Goal: Leave review/rating

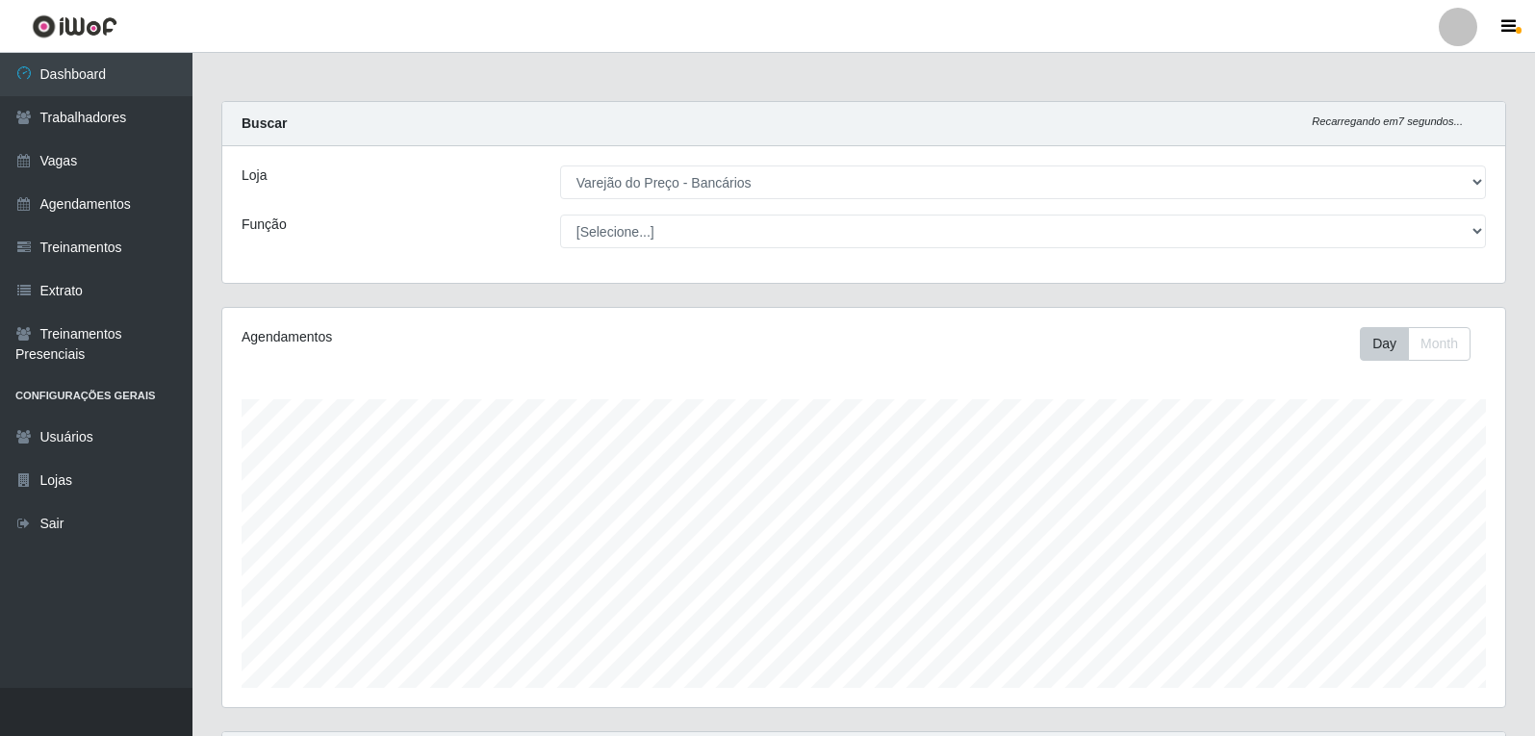
select select "157"
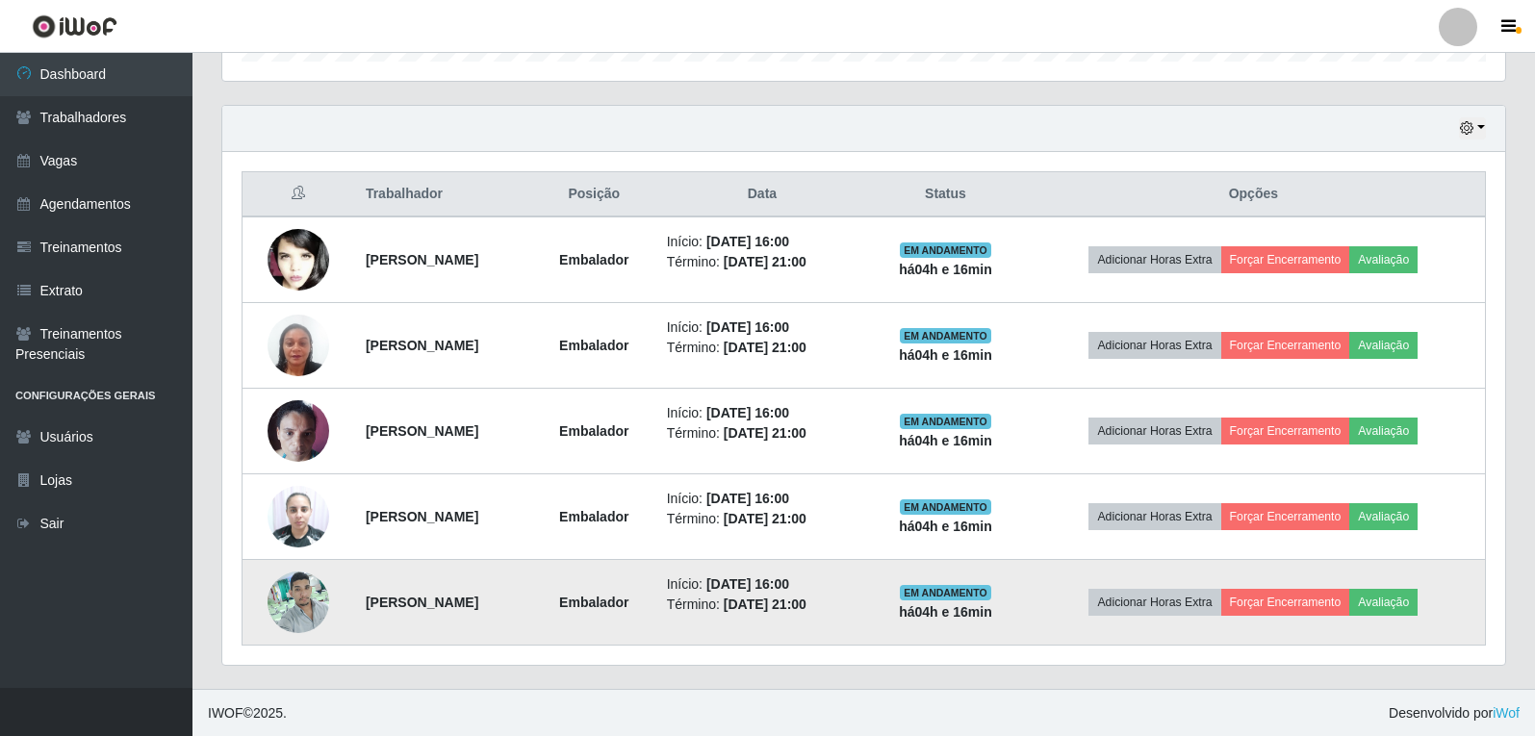
scroll to position [627, 0]
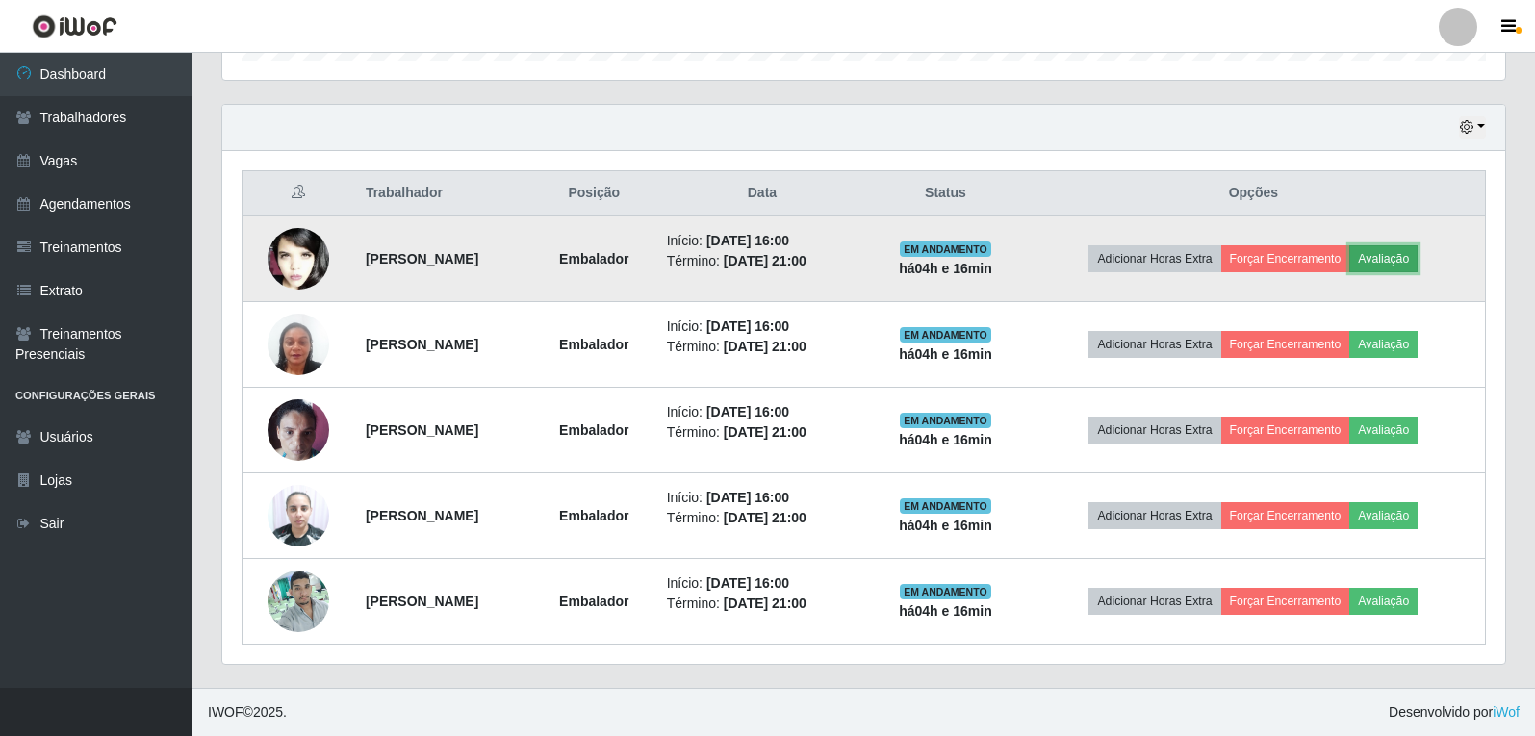
click at [1411, 247] on button "Avaliação" at bounding box center [1383, 258] width 68 height 27
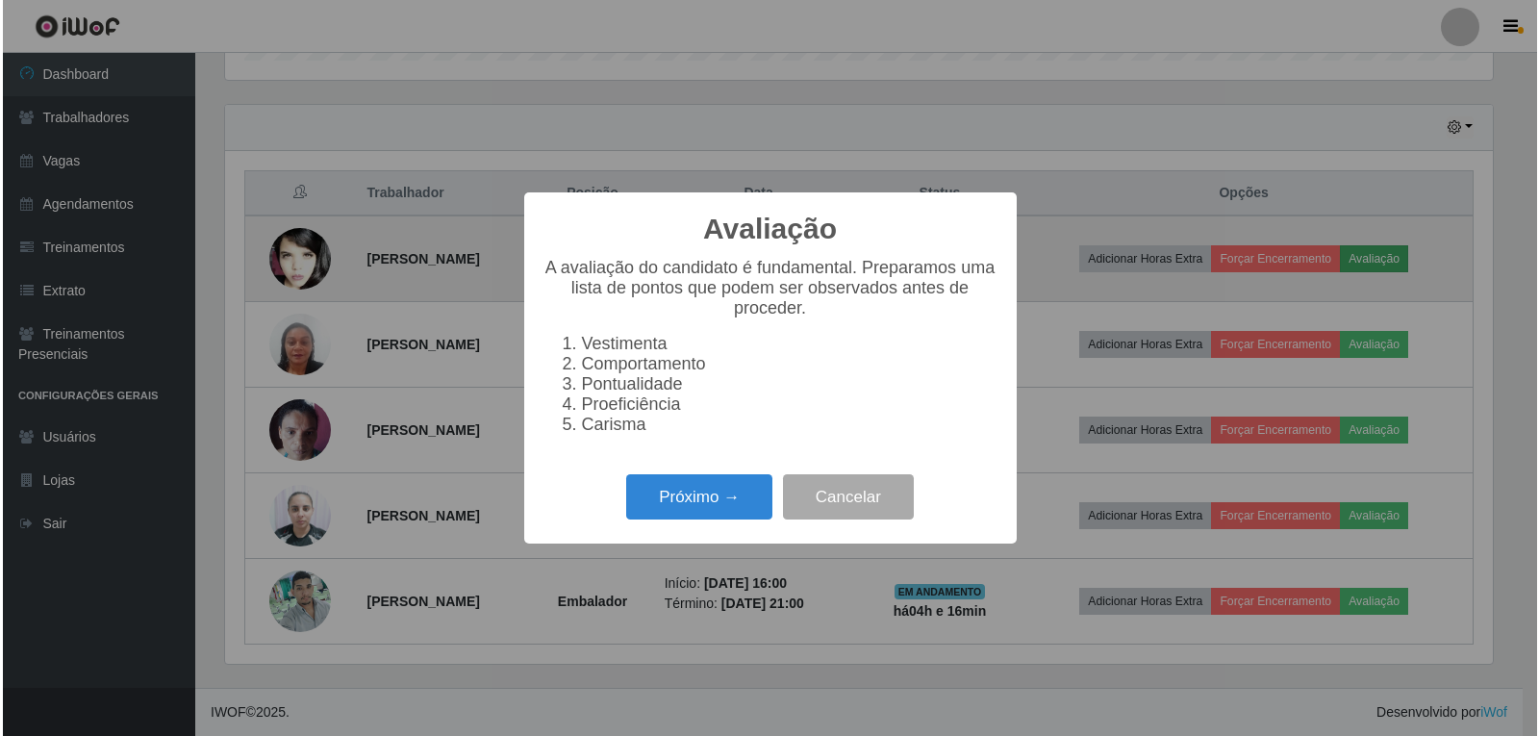
scroll to position [399, 1273]
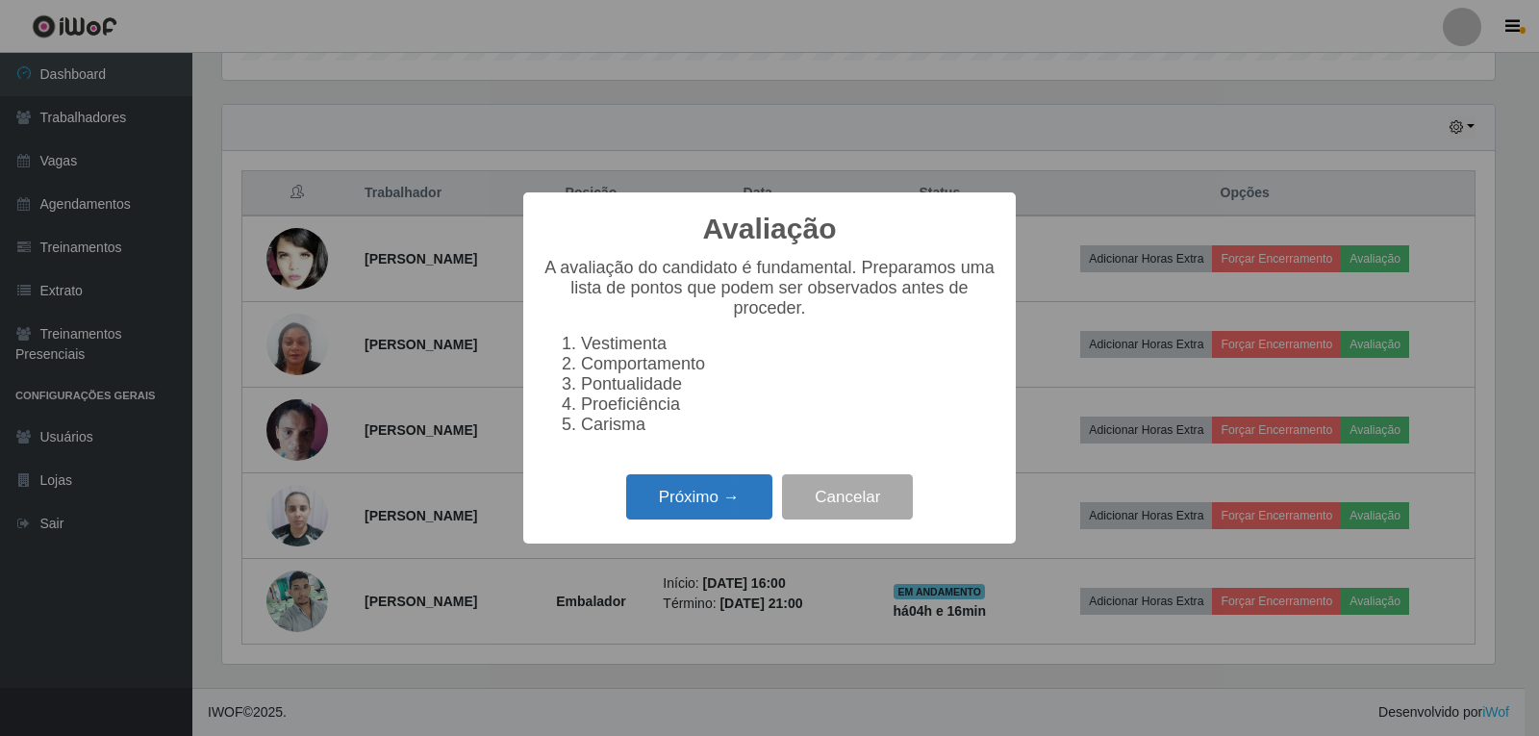
click at [729, 498] on button "Próximo →" at bounding box center [699, 496] width 146 height 45
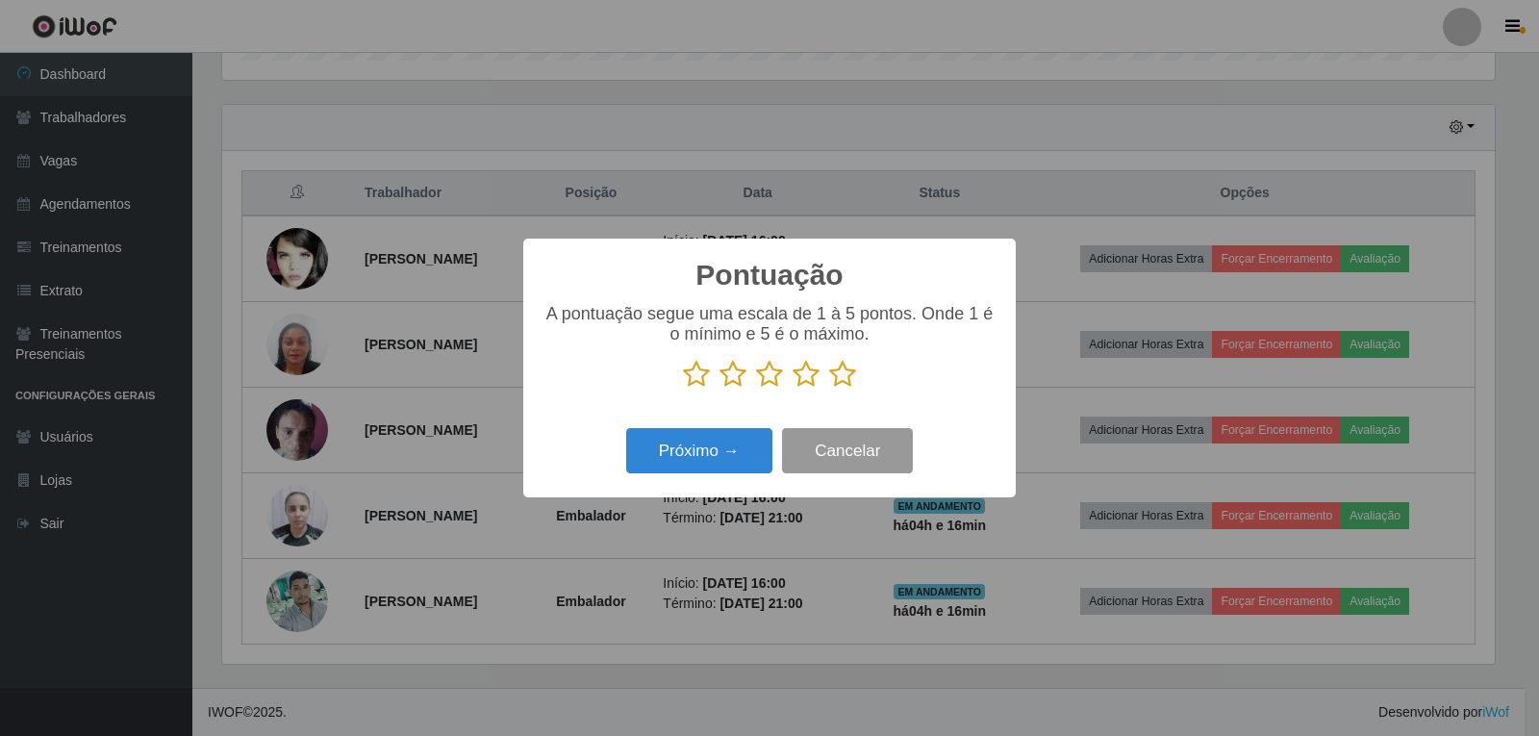
scroll to position [961784, 960910]
click at [843, 371] on icon at bounding box center [842, 374] width 27 height 29
click at [829, 389] on input "radio" at bounding box center [829, 389] width 0 height 0
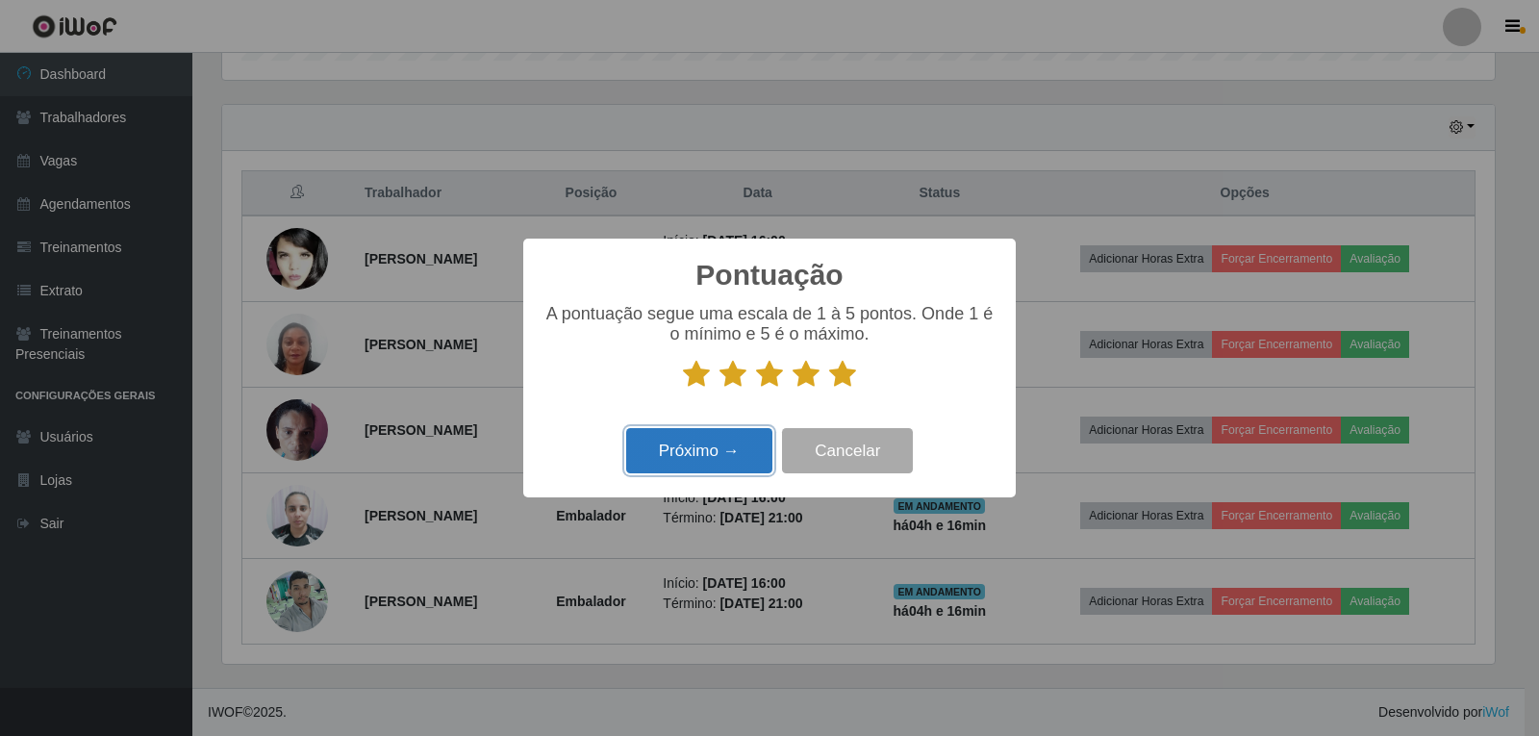
click at [751, 450] on button "Próximo →" at bounding box center [699, 450] width 146 height 45
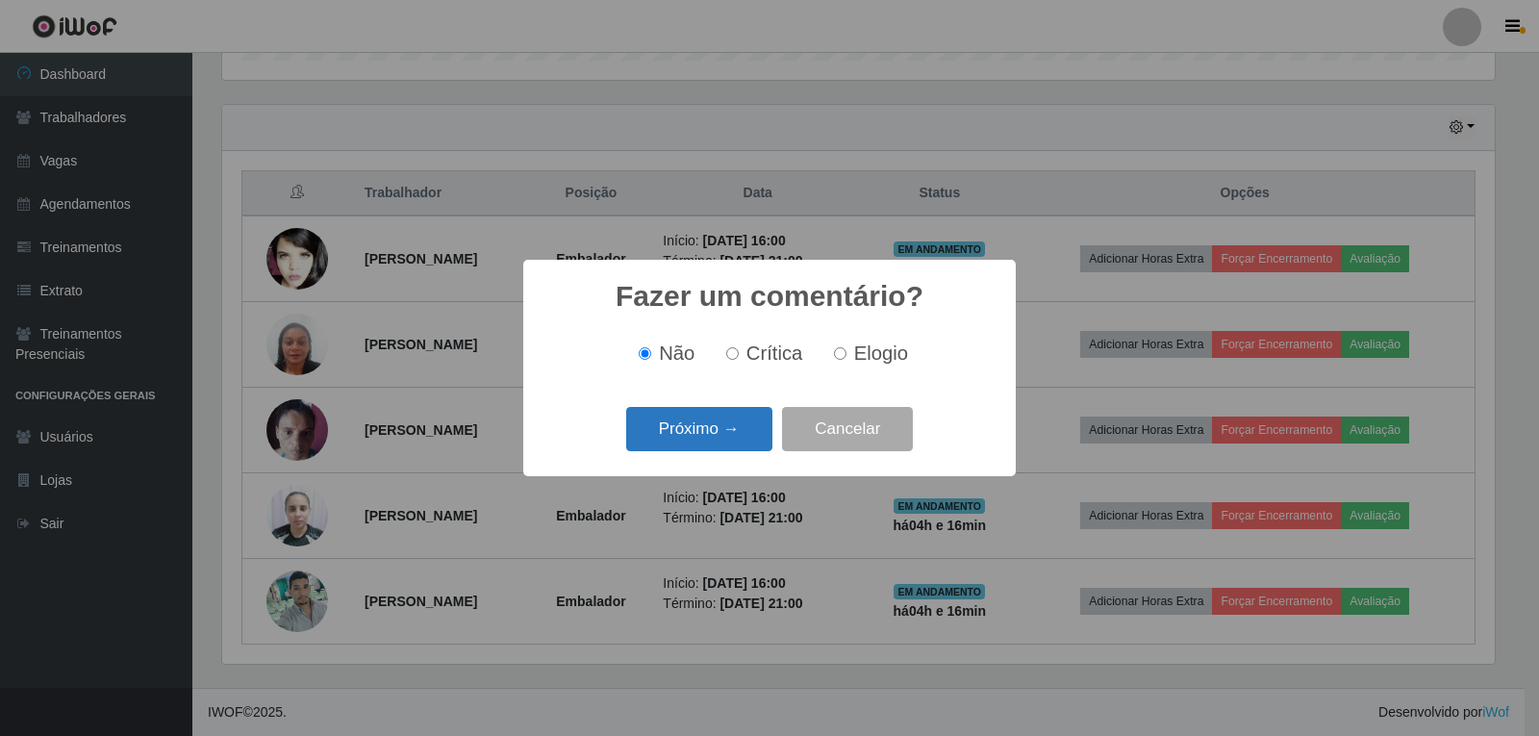
click at [727, 423] on button "Próximo →" at bounding box center [699, 429] width 146 height 45
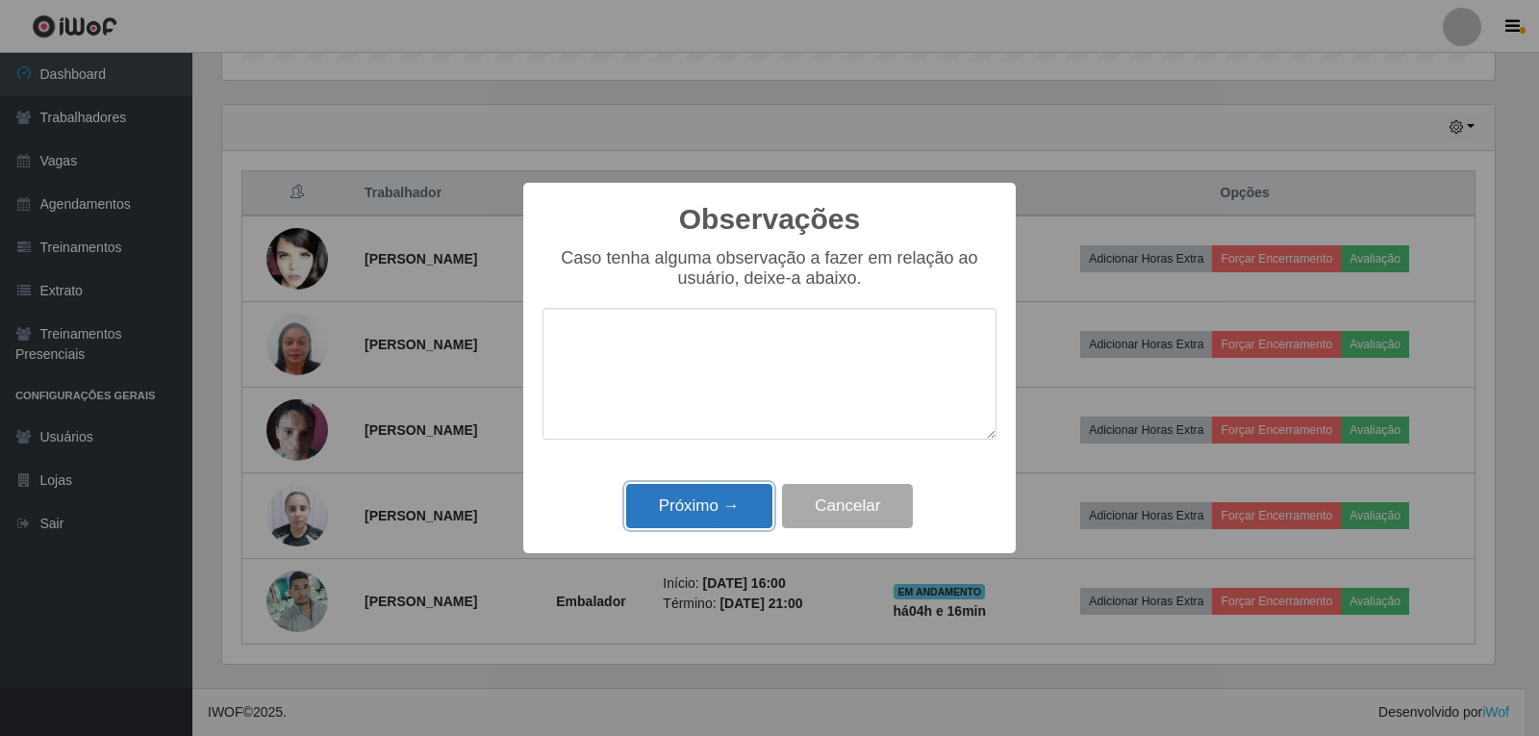
click at [744, 494] on button "Próximo →" at bounding box center [699, 506] width 146 height 45
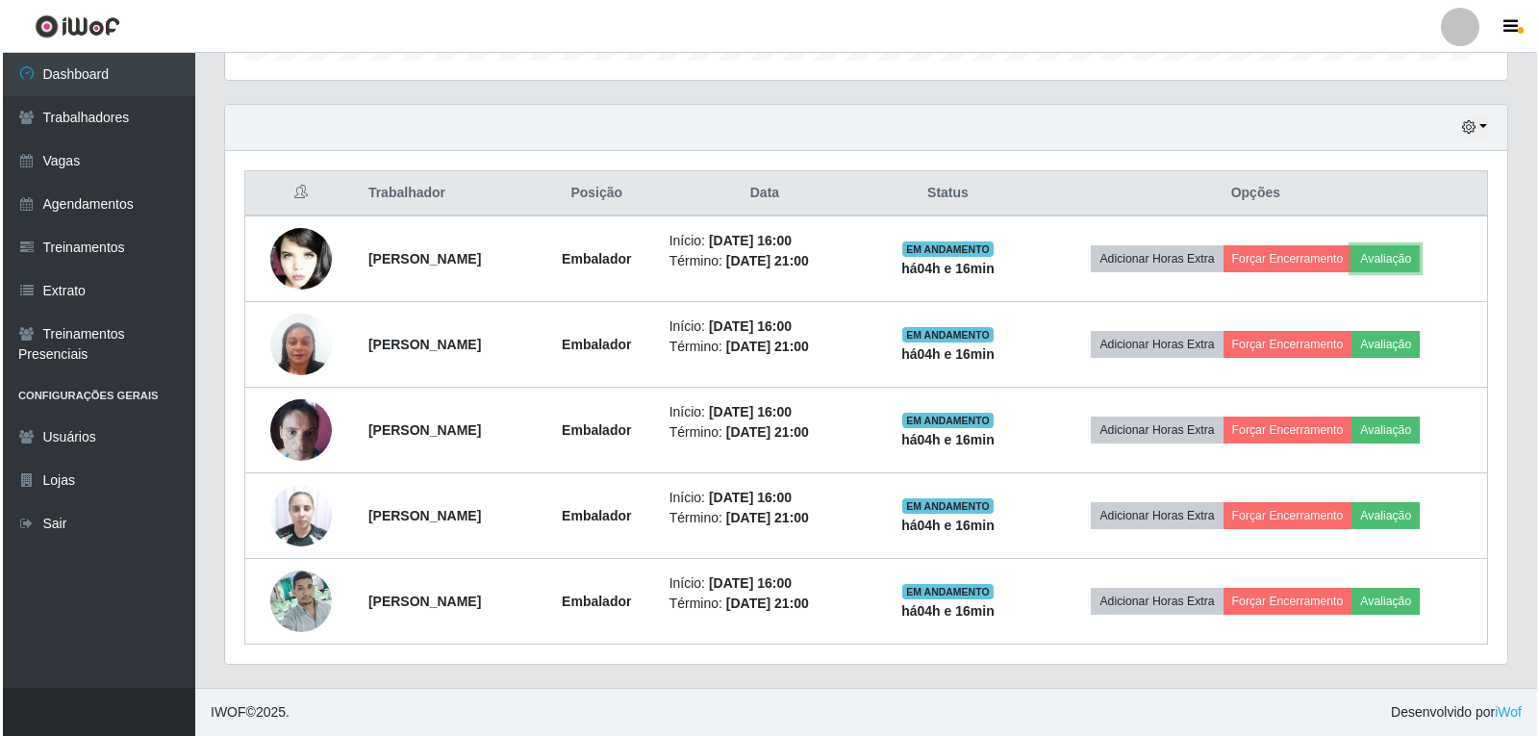
scroll to position [399, 1283]
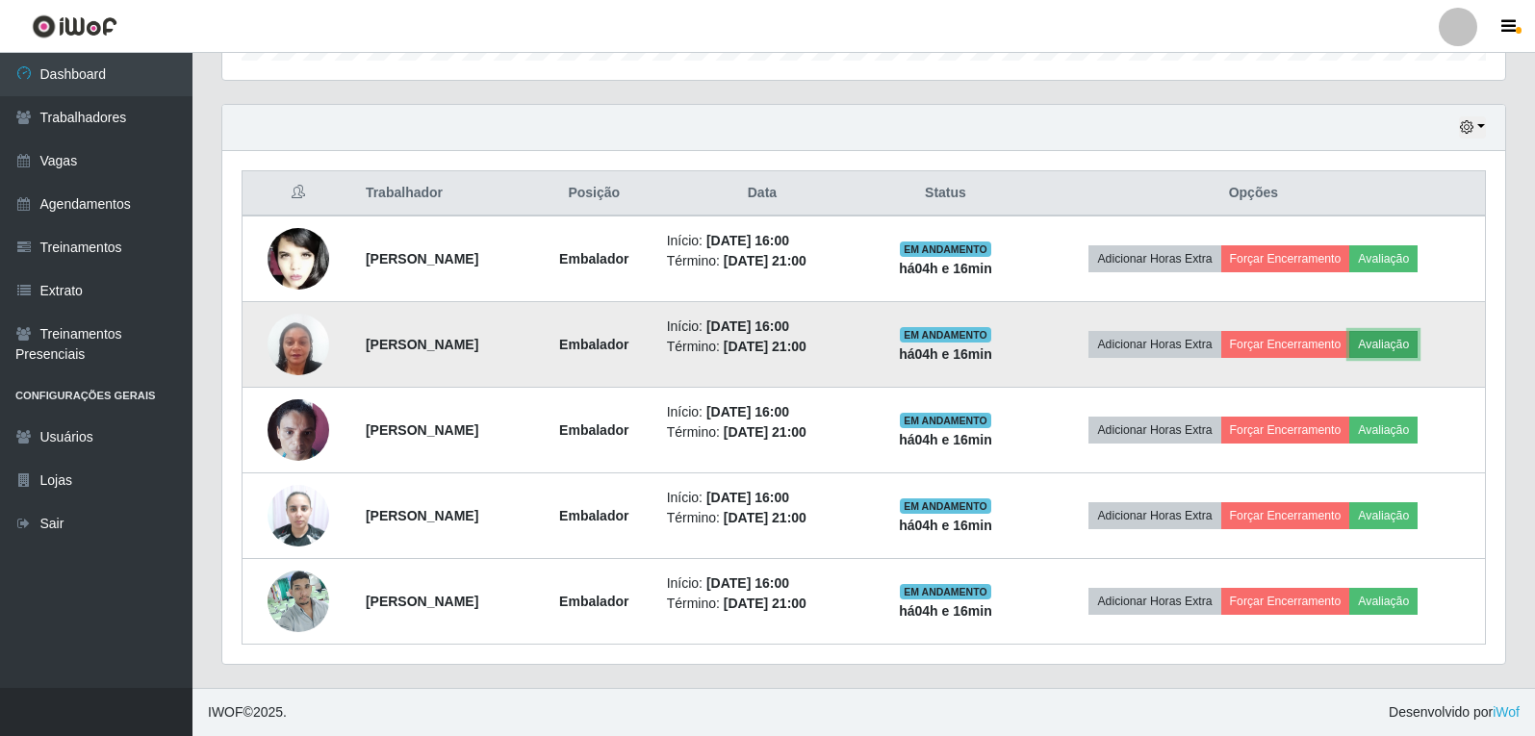
click at [1414, 347] on button "Avaliação" at bounding box center [1383, 344] width 68 height 27
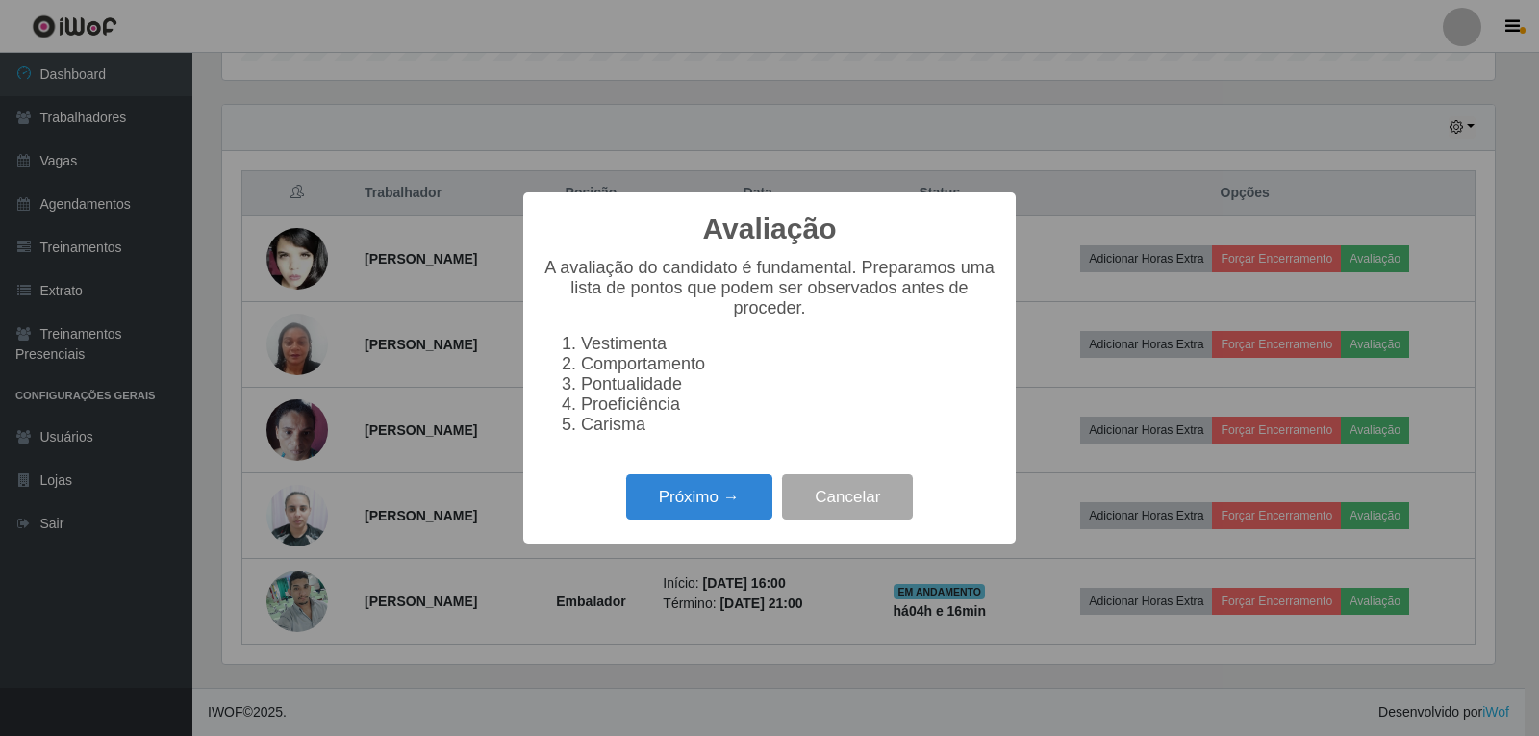
scroll to position [399, 1273]
click at [710, 507] on button "Próximo →" at bounding box center [699, 496] width 146 height 45
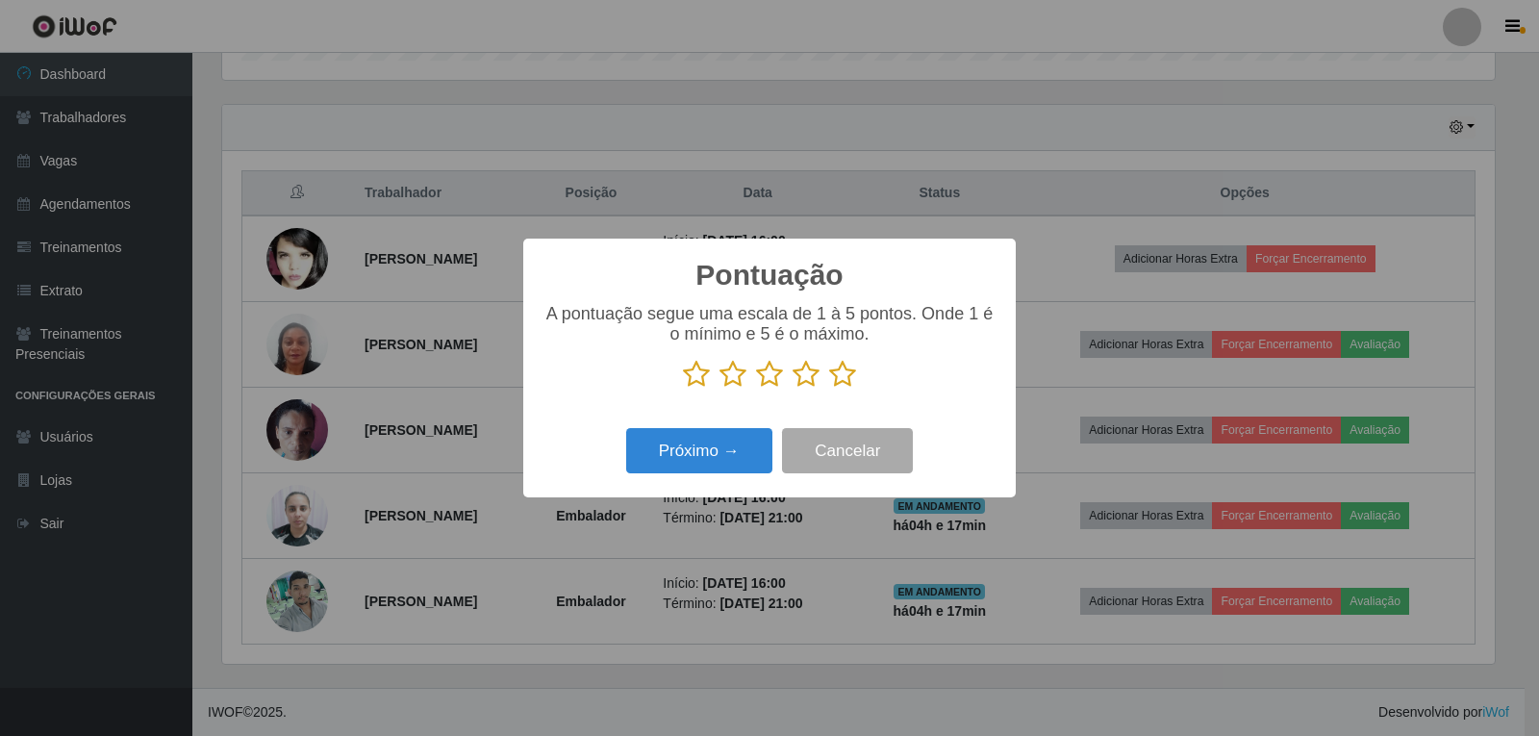
click at [843, 383] on icon at bounding box center [842, 374] width 27 height 29
click at [829, 389] on input "radio" at bounding box center [829, 389] width 0 height 0
click at [748, 447] on button "Próximo →" at bounding box center [699, 450] width 146 height 45
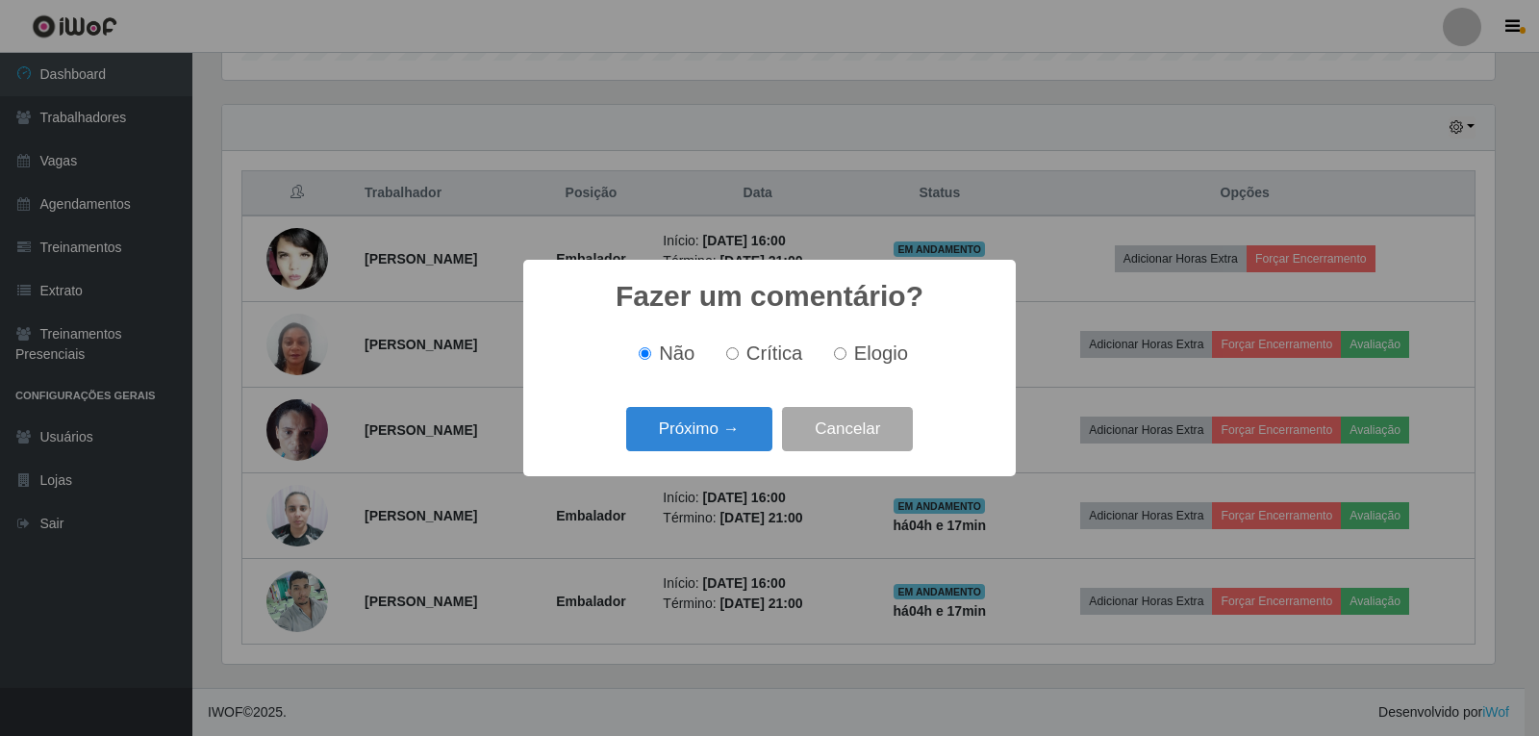
click at [866, 348] on span "Elogio" at bounding box center [881, 353] width 54 height 21
click at [847, 348] on input "Elogio" at bounding box center [840, 353] width 13 height 13
radio input "true"
click at [746, 430] on button "Próximo →" at bounding box center [699, 429] width 146 height 45
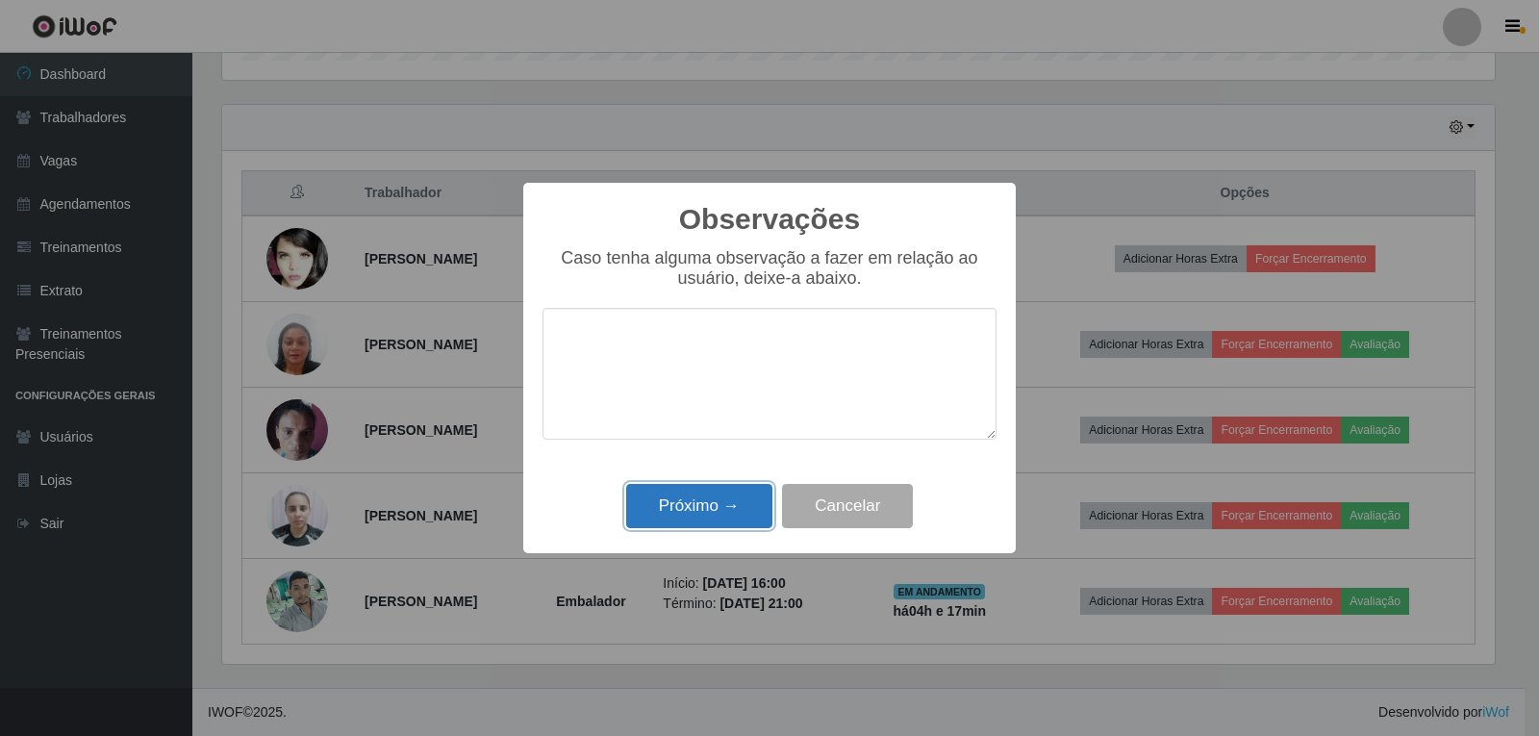
click at [743, 499] on button "Próximo →" at bounding box center [699, 506] width 146 height 45
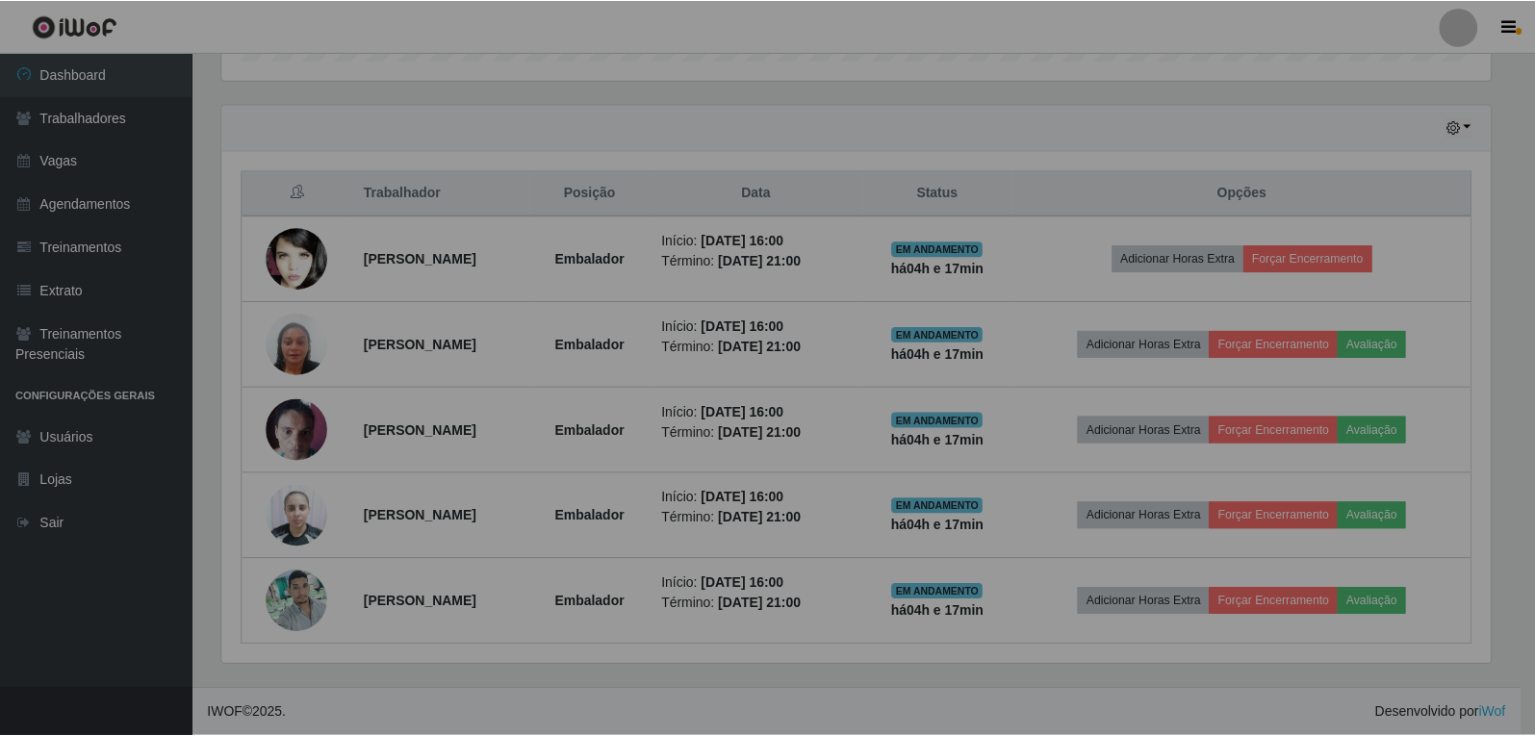
scroll to position [399, 1283]
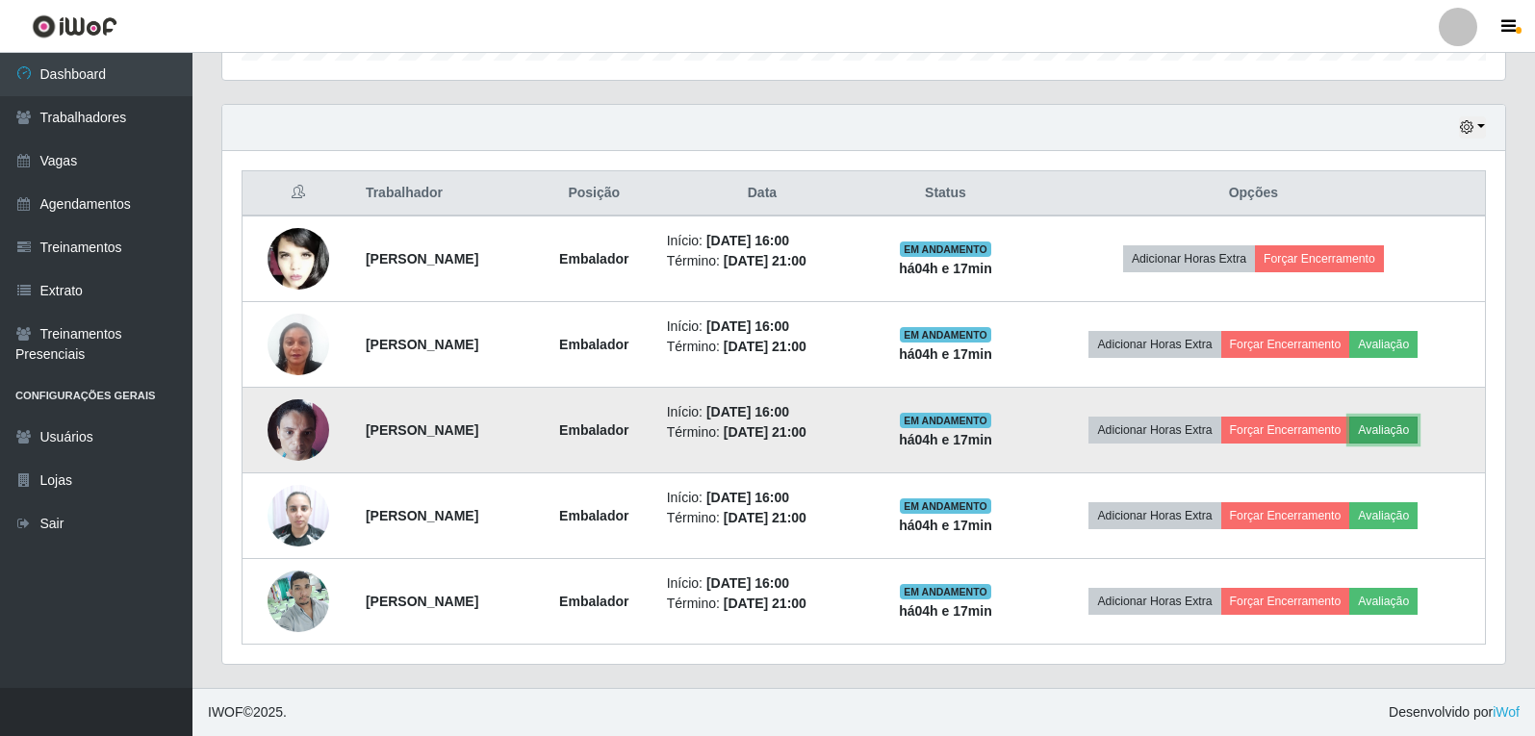
click at [1417, 432] on button "Avaliação" at bounding box center [1383, 430] width 68 height 27
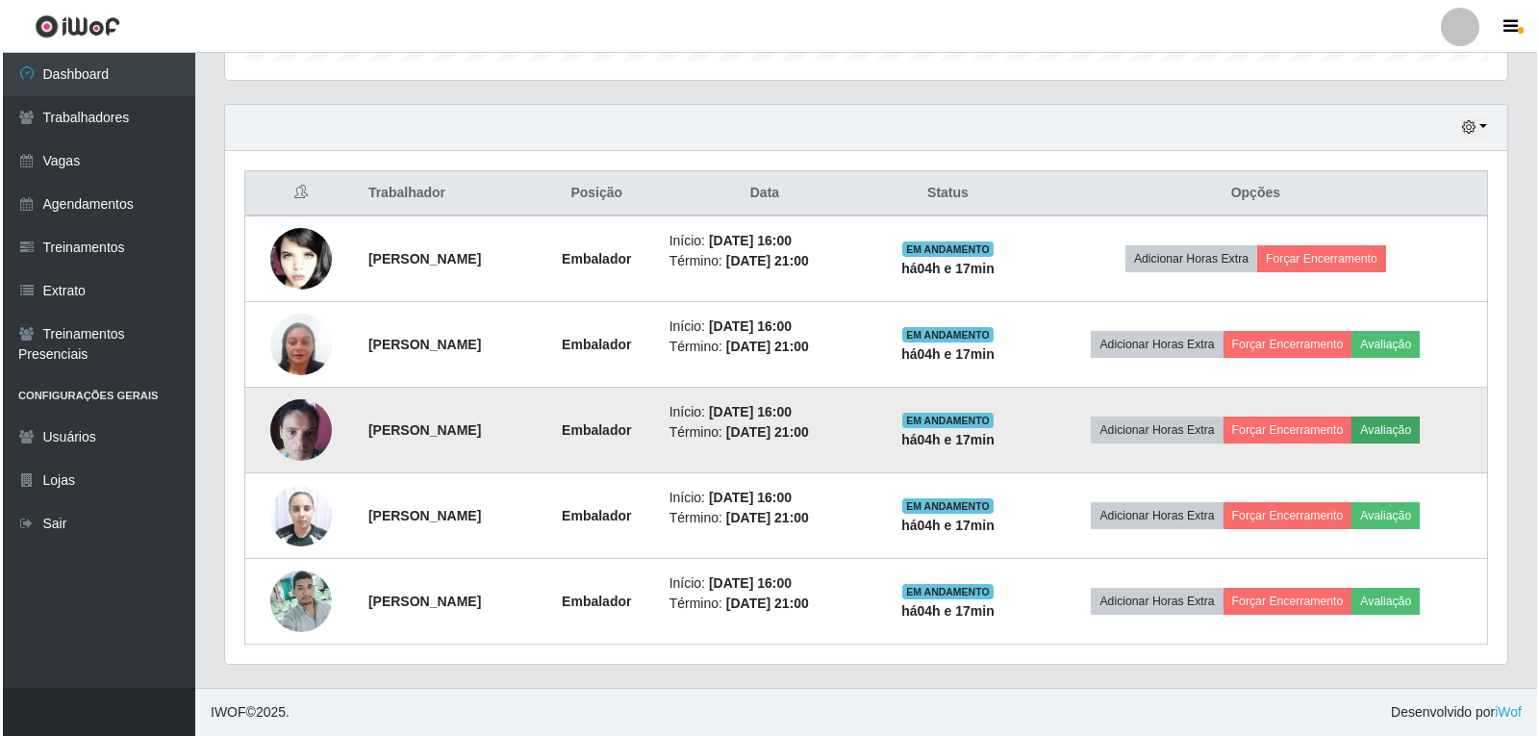
scroll to position [399, 1273]
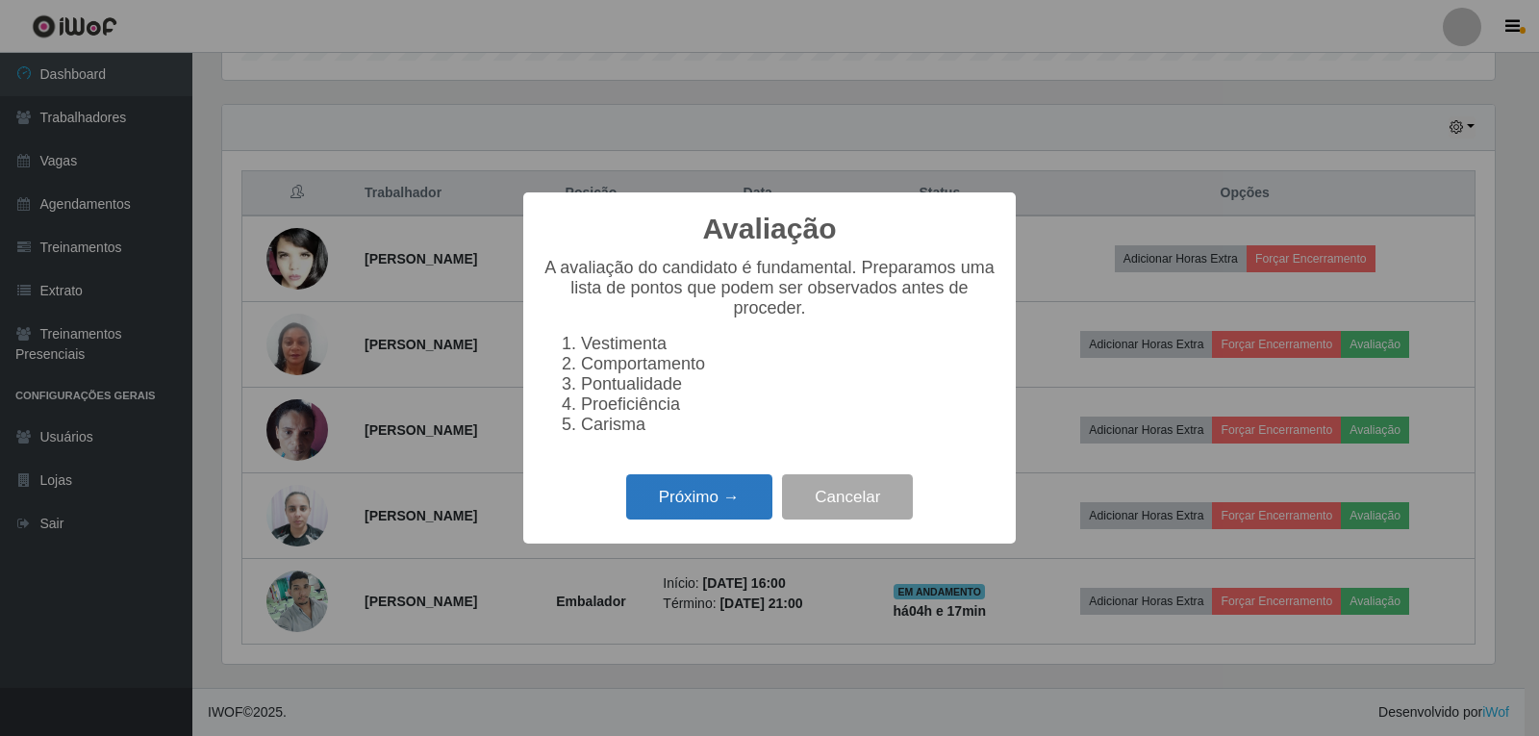
click at [726, 520] on button "Próximo →" at bounding box center [699, 496] width 146 height 45
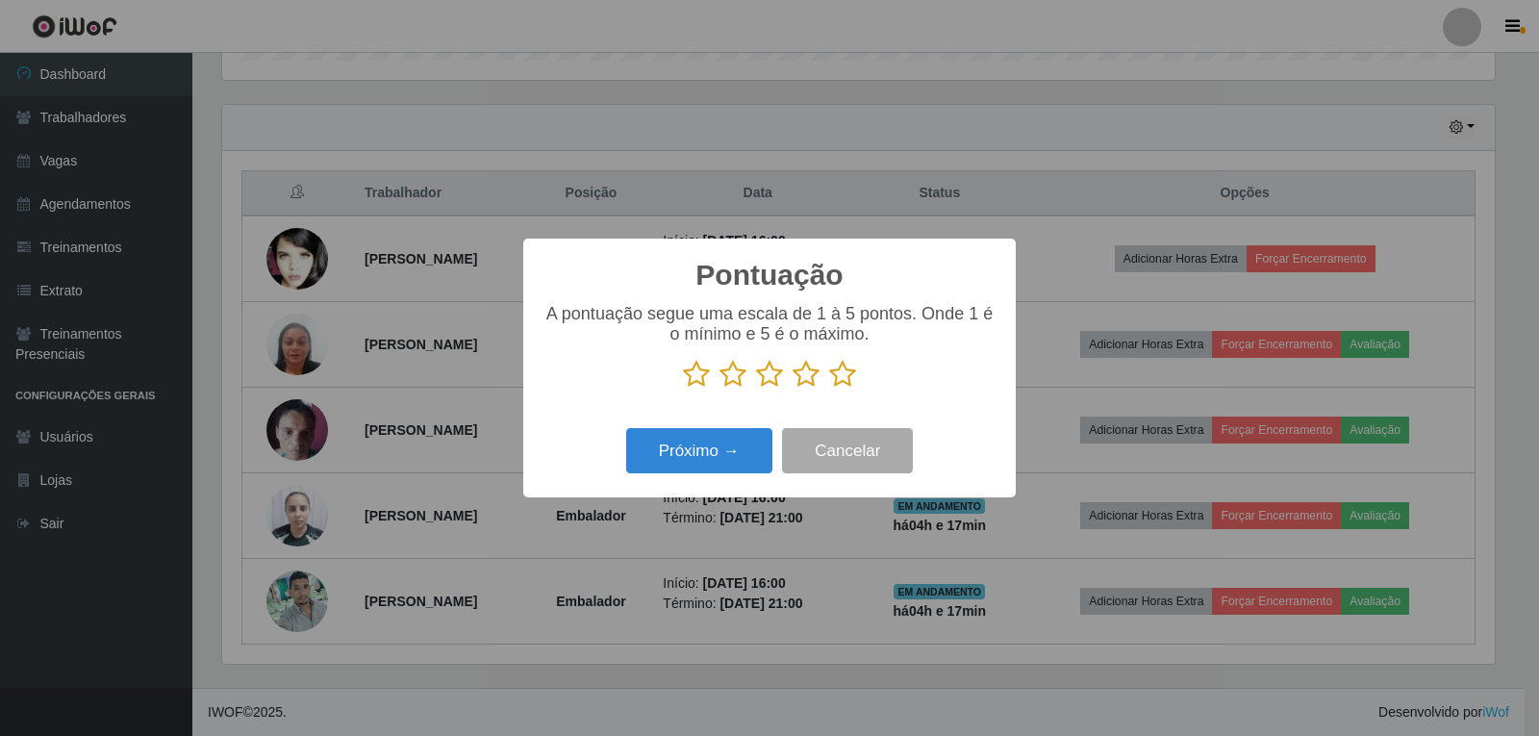
click at [842, 380] on icon at bounding box center [842, 374] width 27 height 29
click at [829, 389] on input "radio" at bounding box center [829, 389] width 0 height 0
click at [745, 445] on button "Próximo →" at bounding box center [699, 450] width 146 height 45
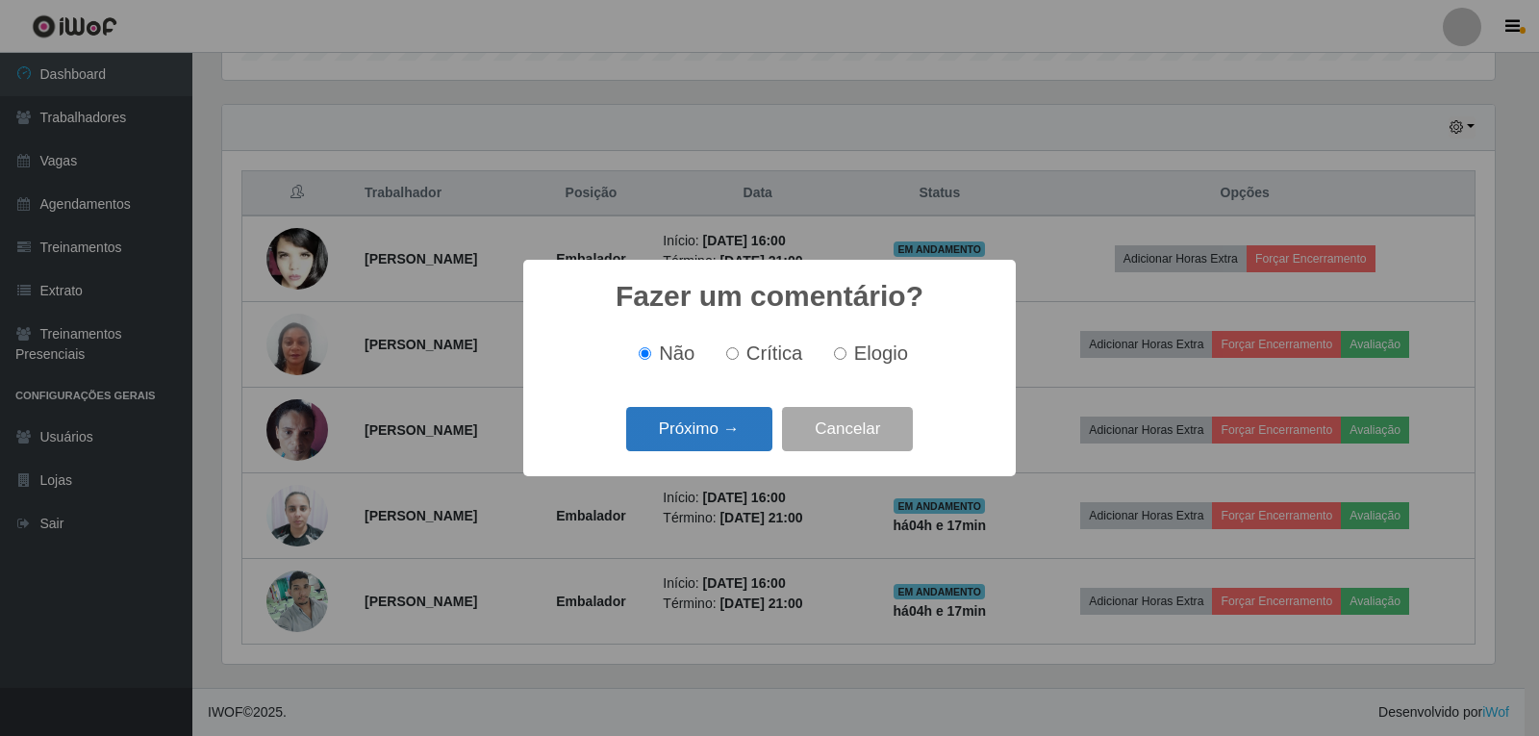
click at [745, 426] on button "Próximo →" at bounding box center [699, 429] width 146 height 45
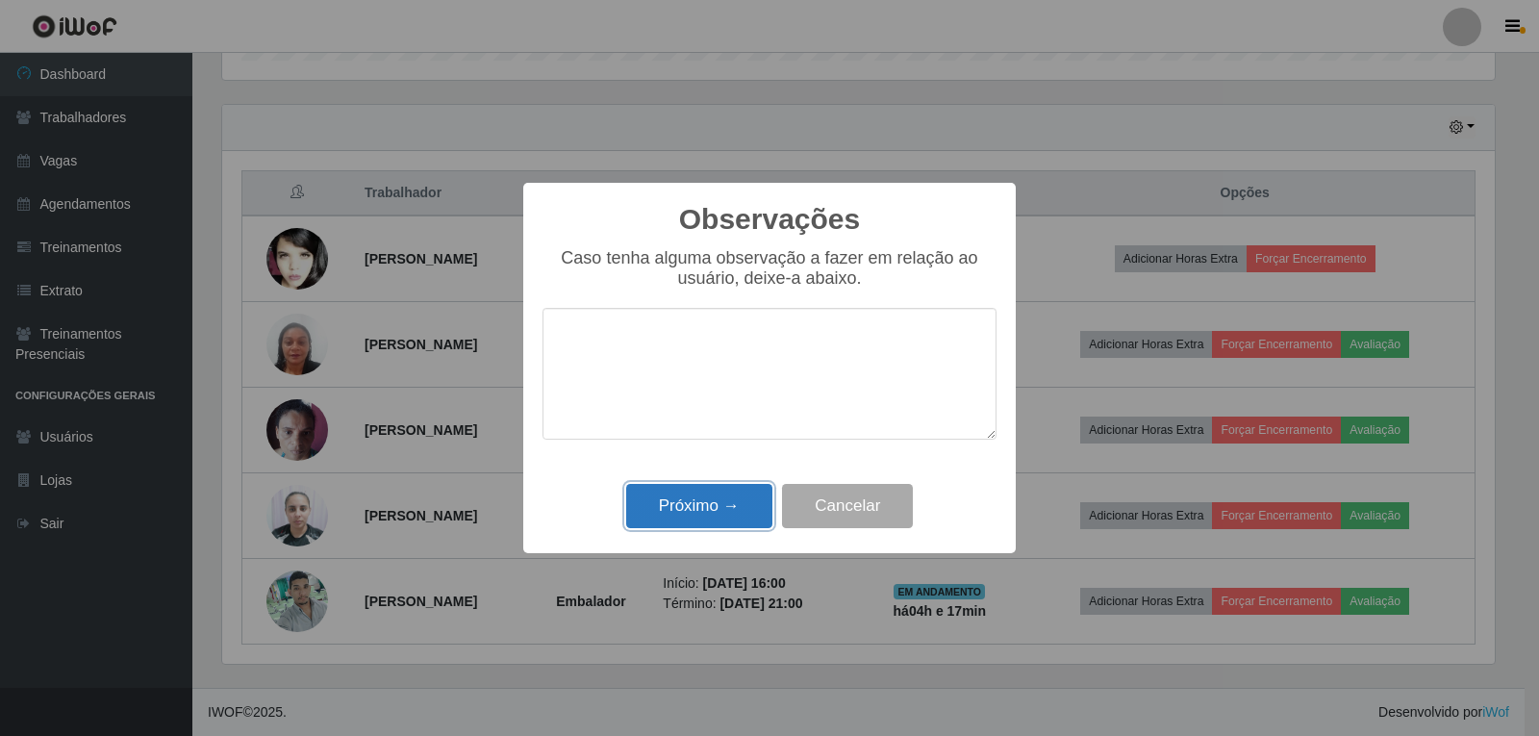
click at [750, 508] on button "Próximo →" at bounding box center [699, 506] width 146 height 45
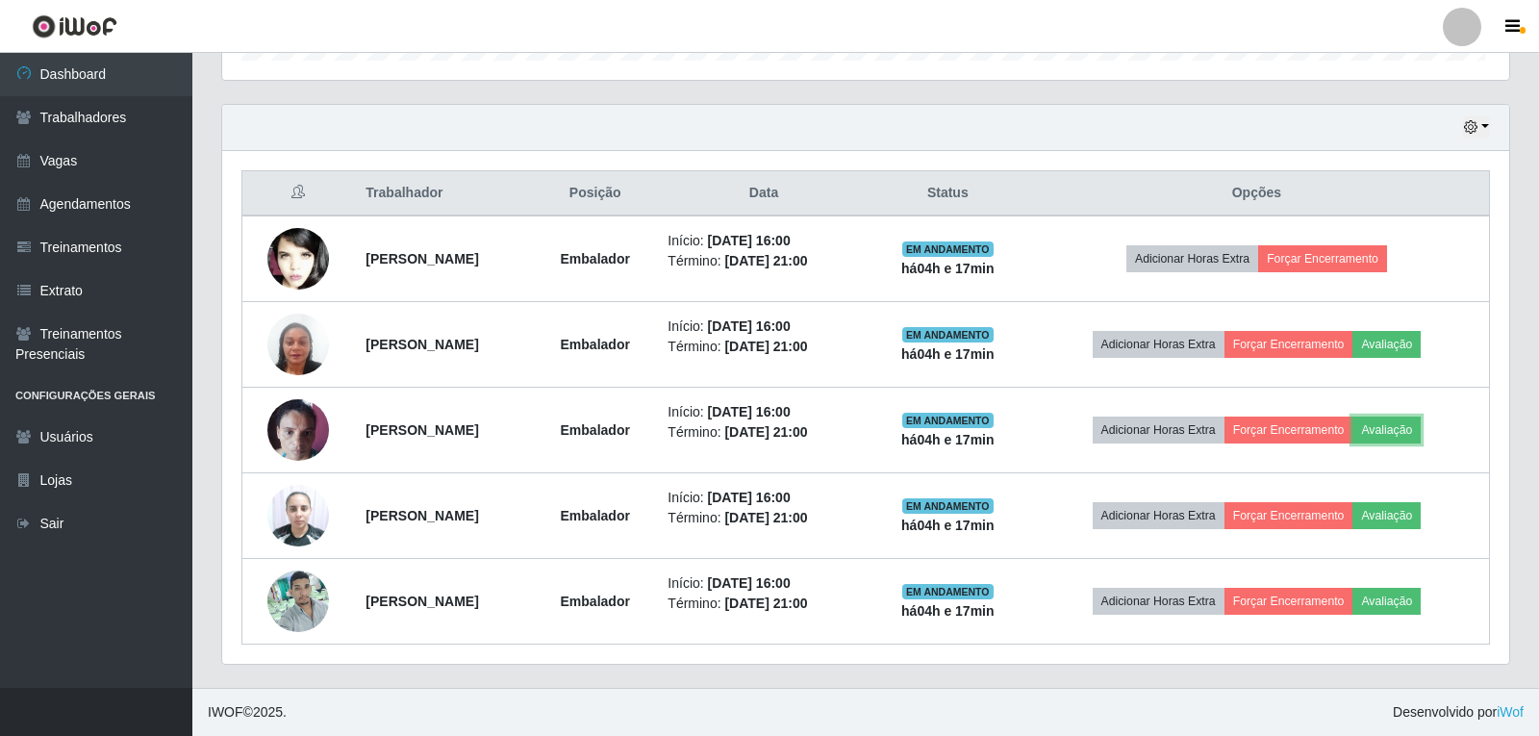
scroll to position [399, 1283]
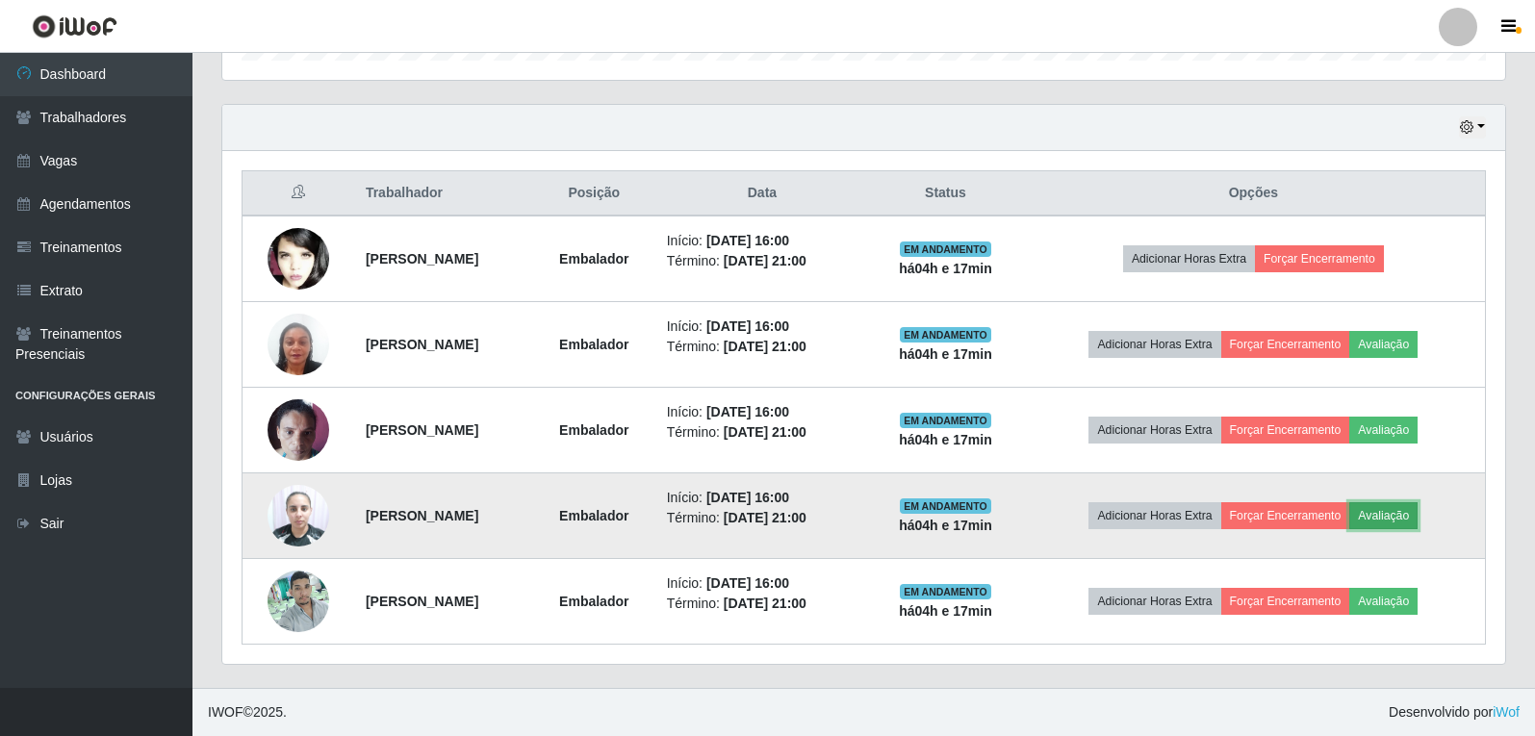
click at [1412, 510] on button "Avaliação" at bounding box center [1383, 515] width 68 height 27
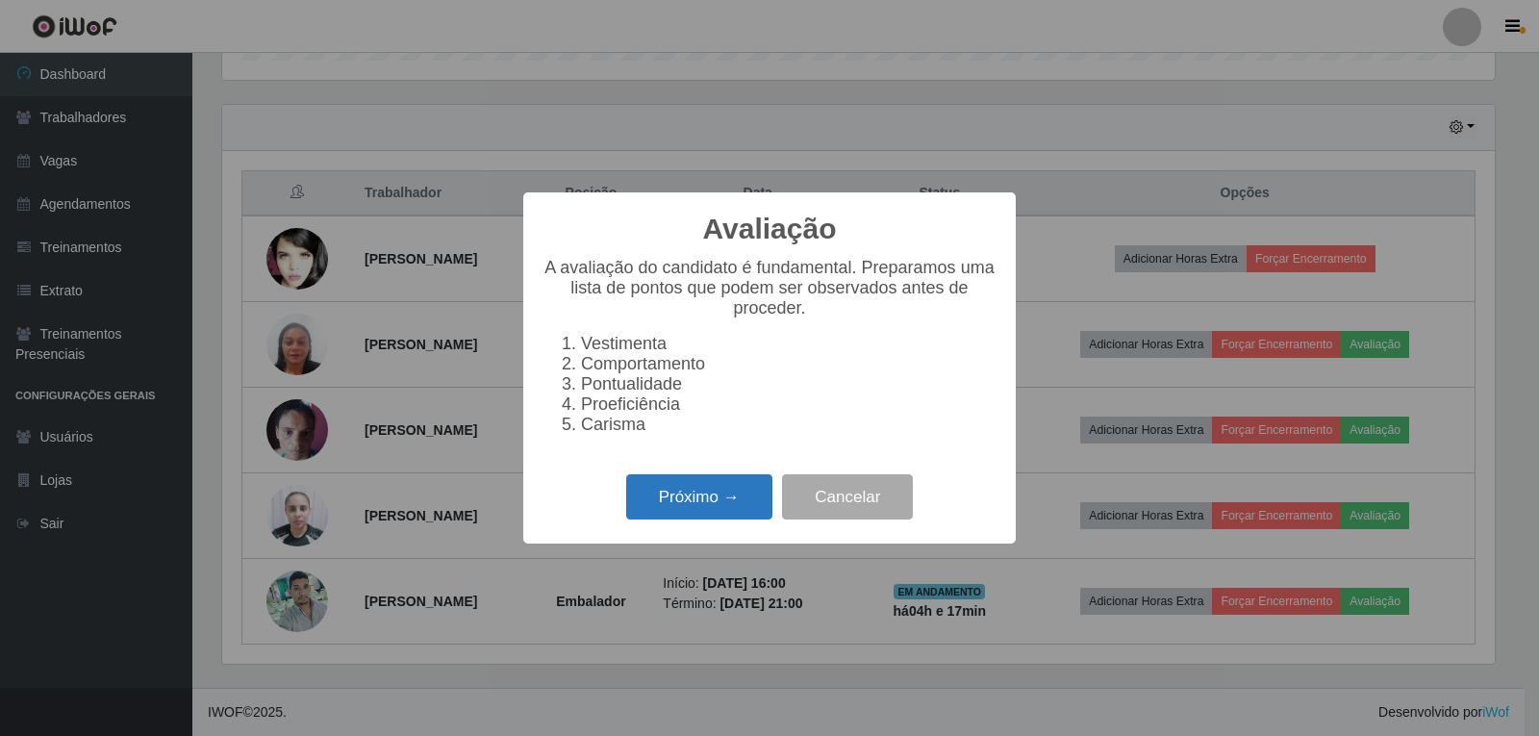
click at [742, 497] on button "Próximo →" at bounding box center [699, 496] width 146 height 45
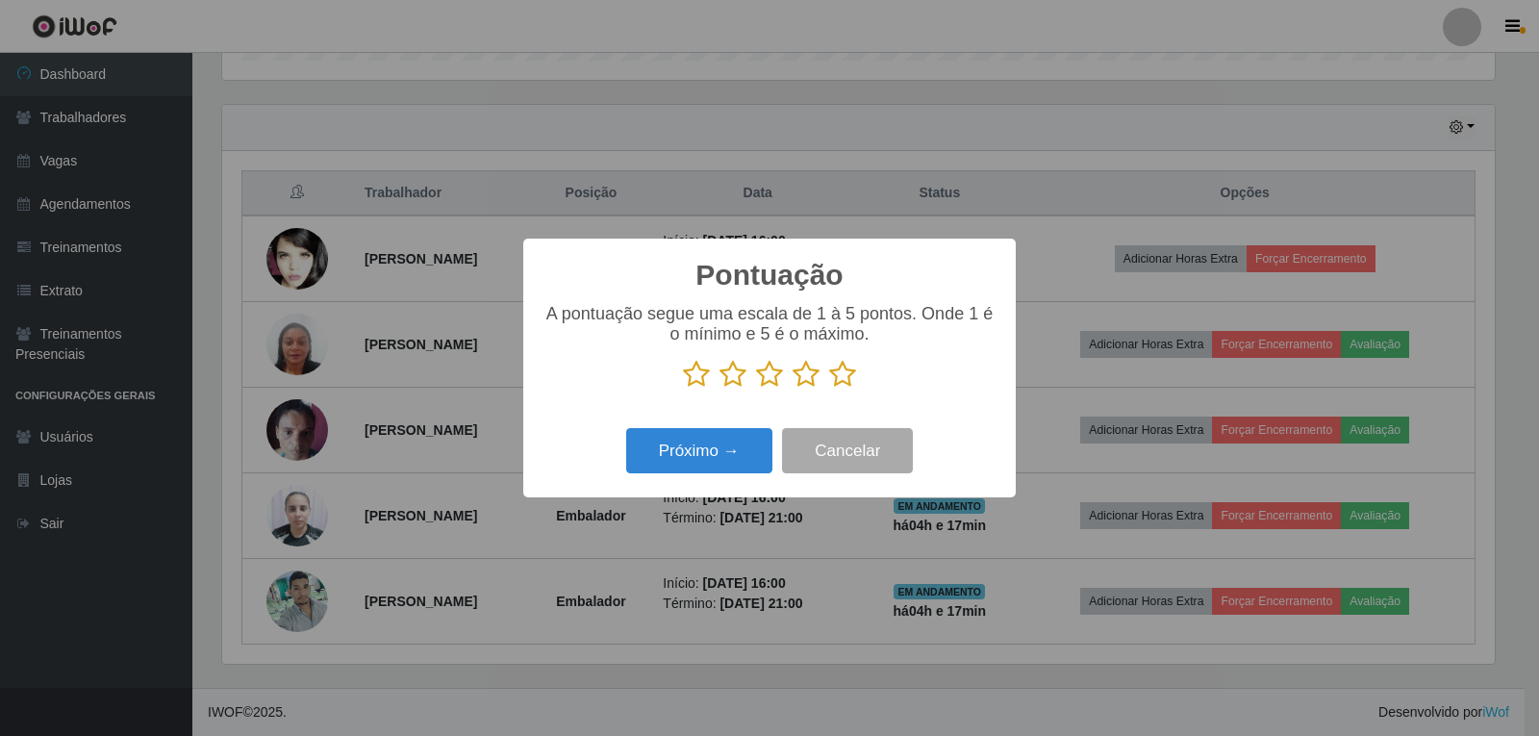
scroll to position [961784, 960910]
click at [848, 377] on icon at bounding box center [842, 374] width 27 height 29
click at [829, 389] on input "radio" at bounding box center [829, 389] width 0 height 0
click at [722, 440] on button "Próximo →" at bounding box center [699, 450] width 146 height 45
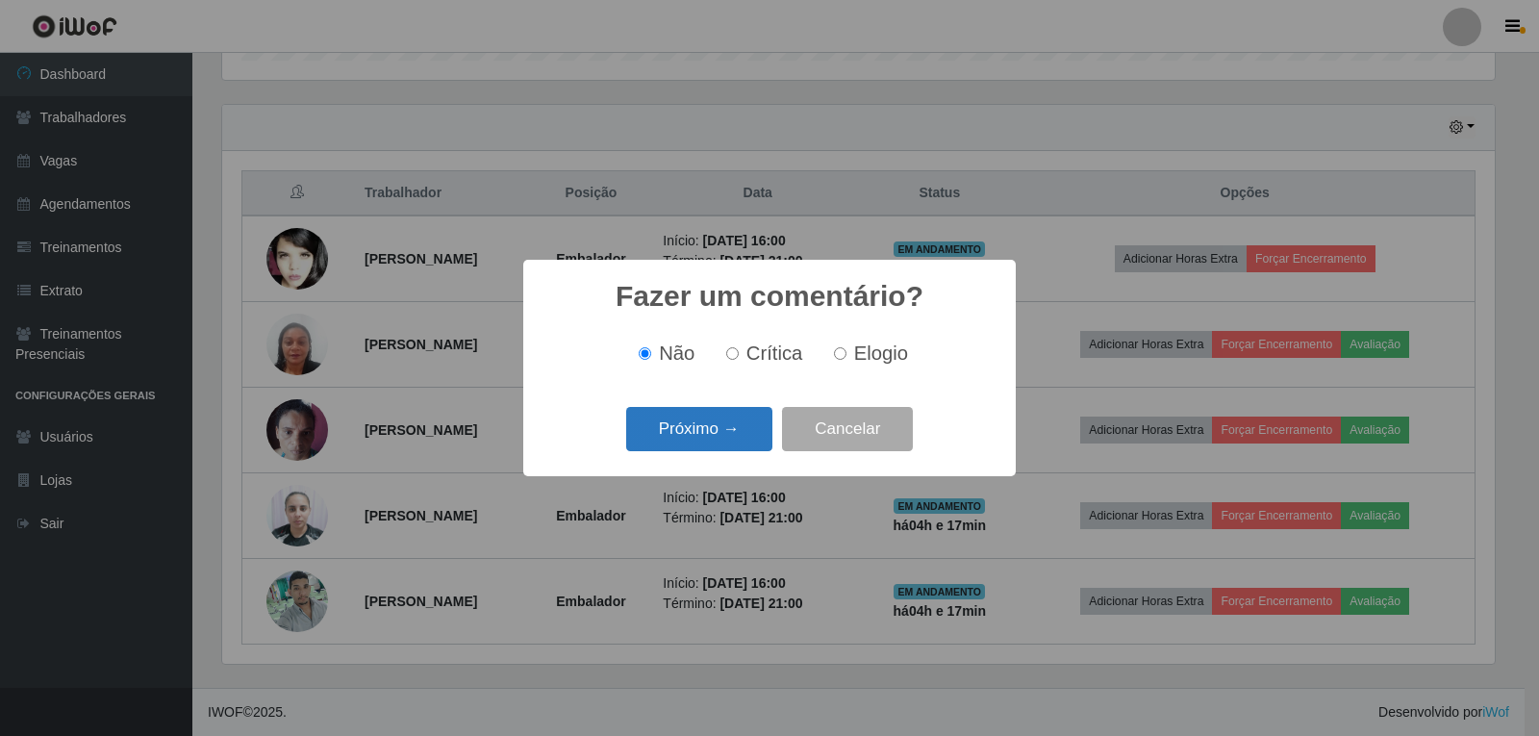
click at [756, 426] on button "Próximo →" at bounding box center [699, 429] width 146 height 45
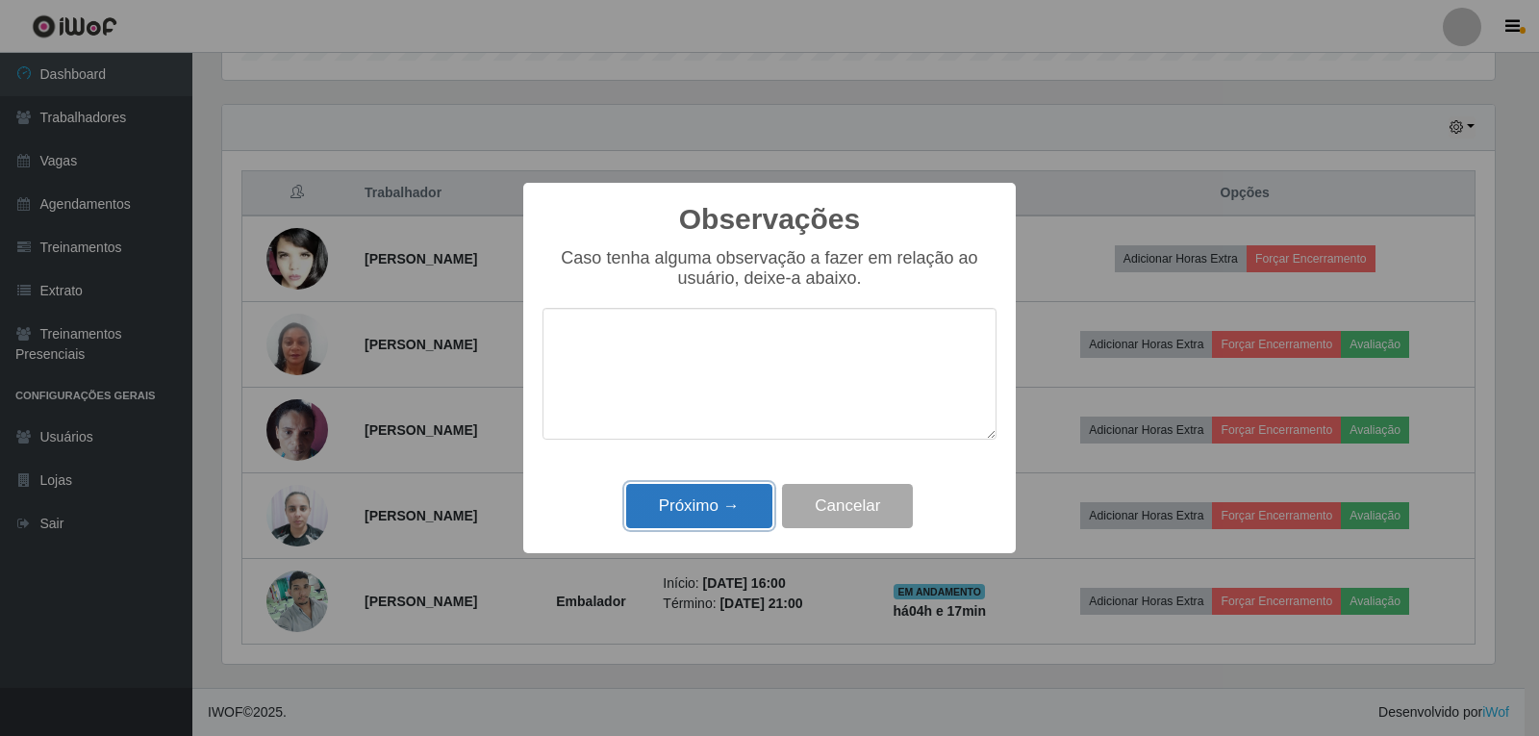
click at [753, 494] on button "Próximo →" at bounding box center [699, 506] width 146 height 45
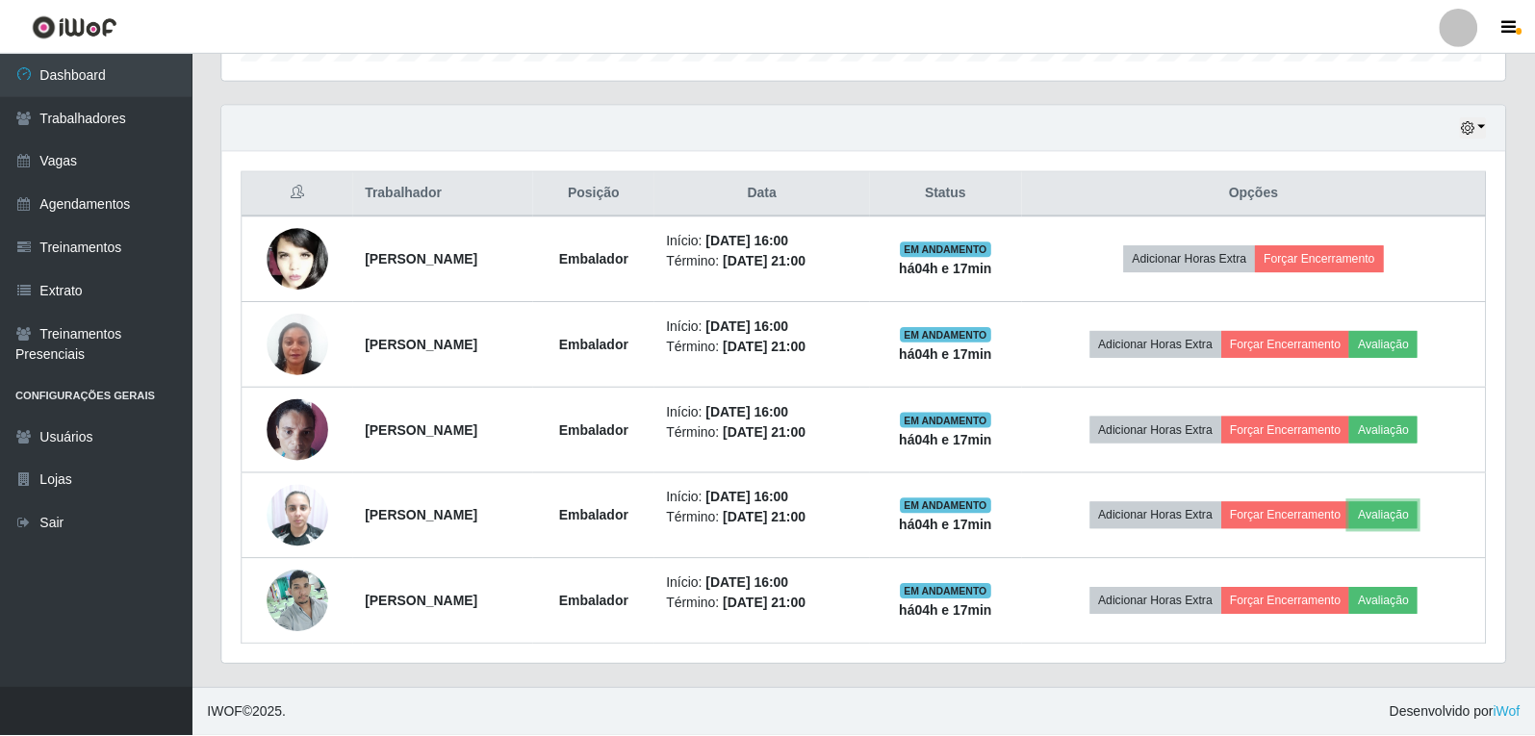
scroll to position [399, 1283]
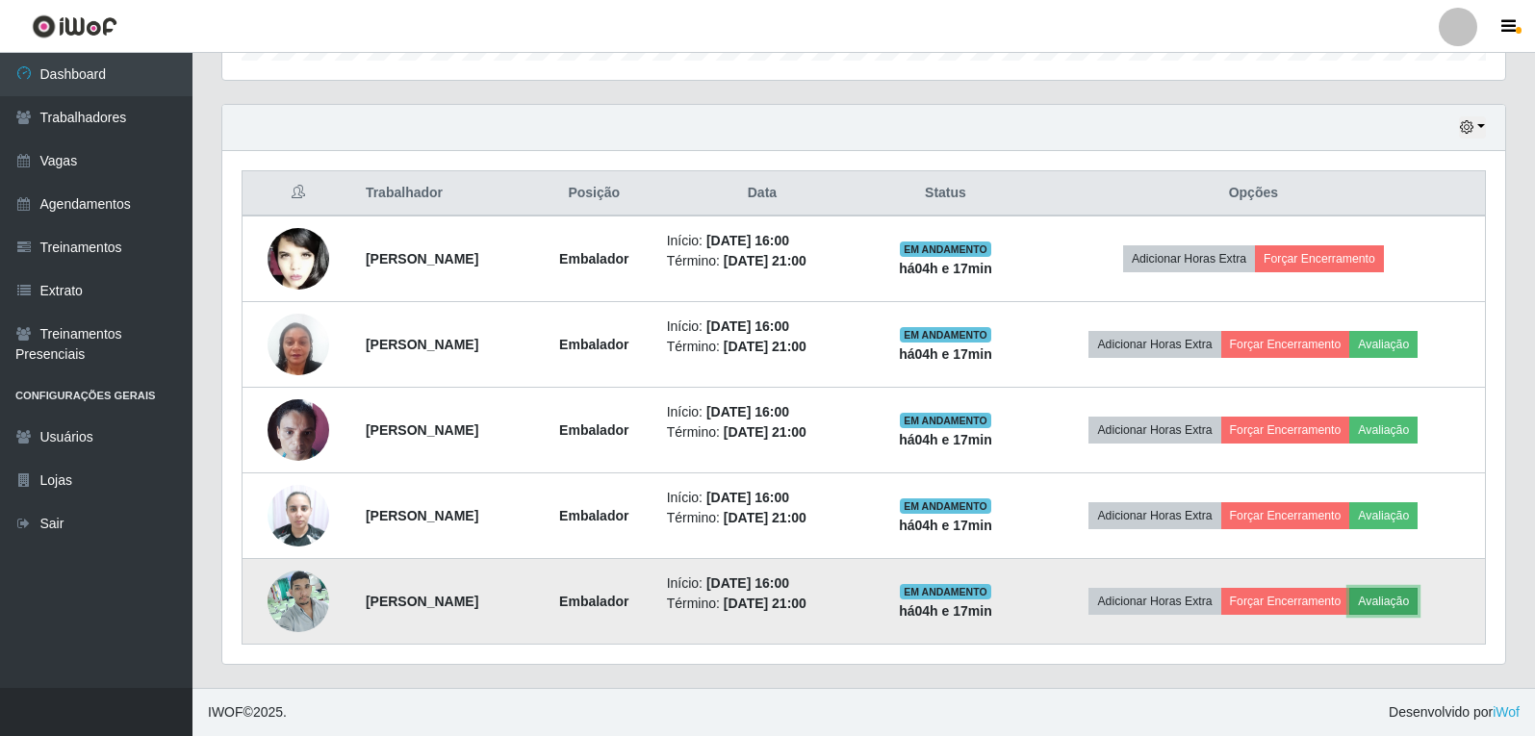
click at [1417, 597] on button "Avaliação" at bounding box center [1383, 601] width 68 height 27
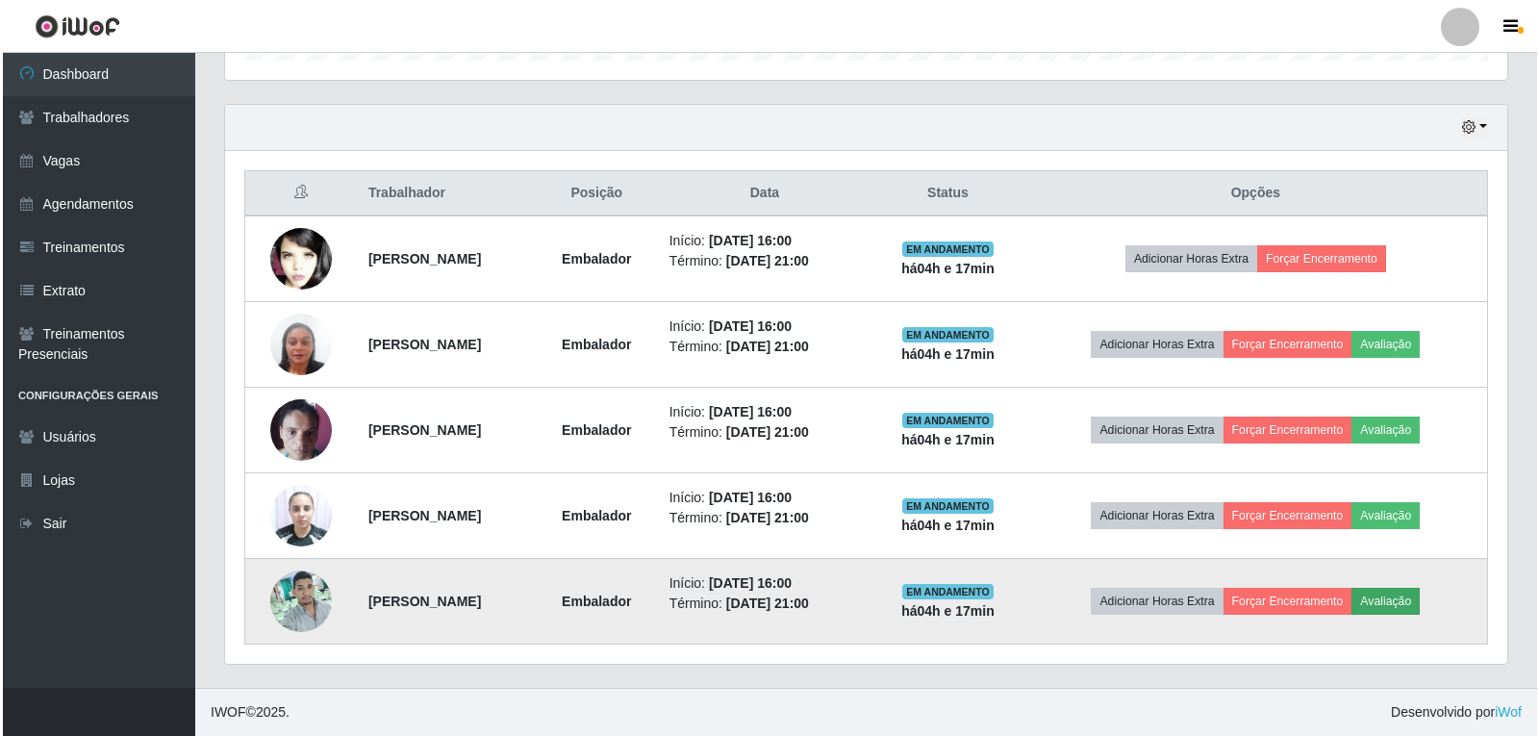
scroll to position [399, 1273]
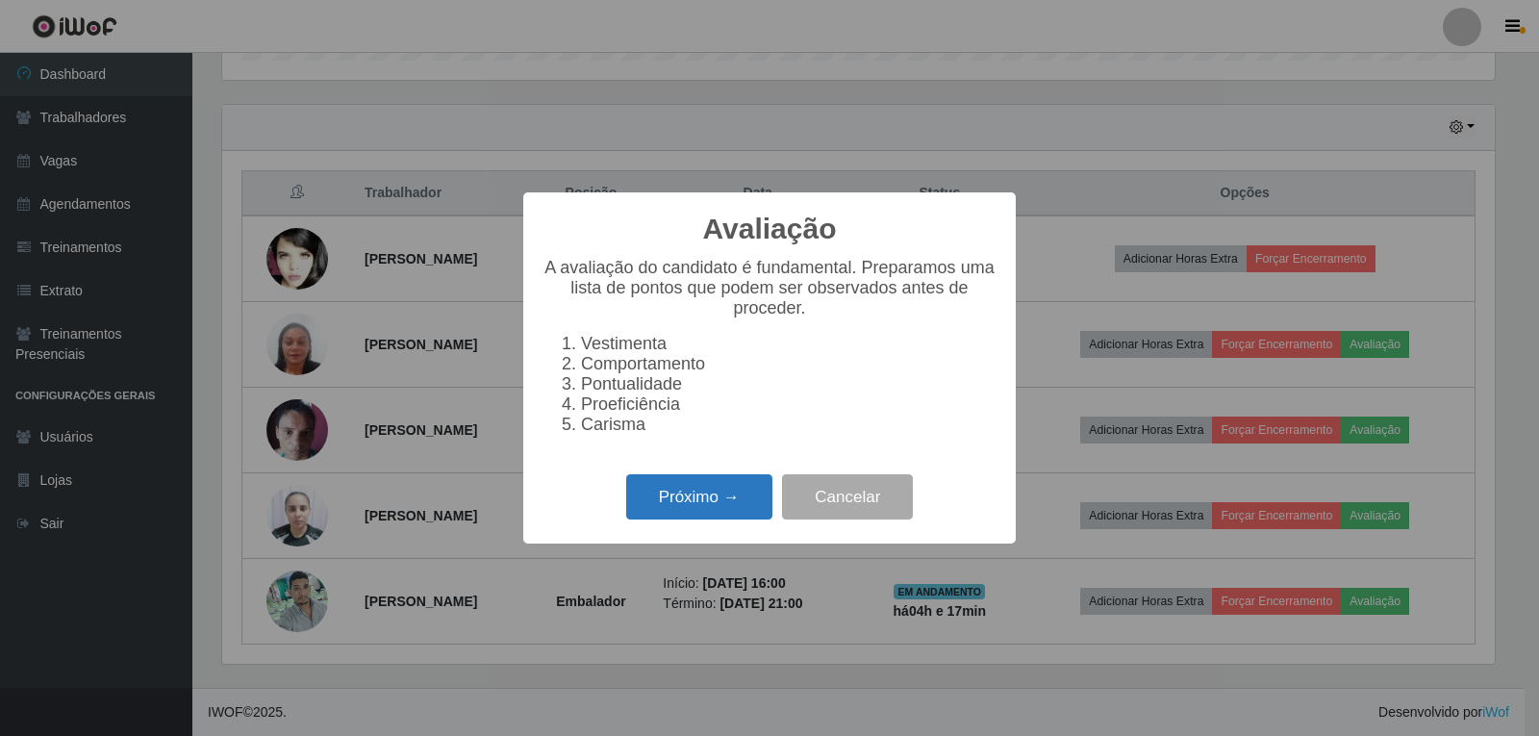
click at [723, 491] on button "Próximo →" at bounding box center [699, 496] width 146 height 45
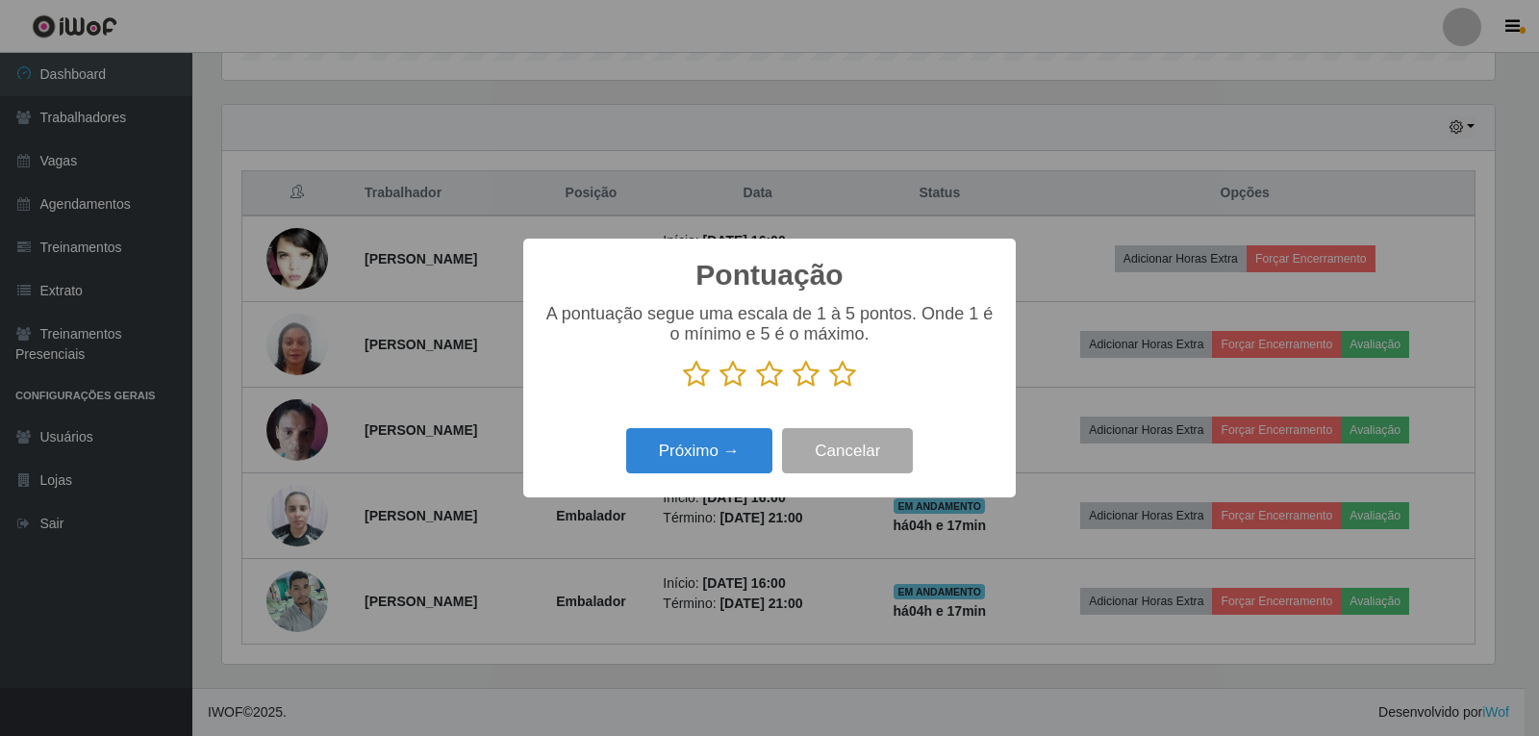
scroll to position [961784, 960910]
click at [840, 378] on icon at bounding box center [842, 374] width 27 height 29
click at [829, 389] on input "radio" at bounding box center [829, 389] width 0 height 0
click at [744, 442] on button "Próximo →" at bounding box center [699, 450] width 146 height 45
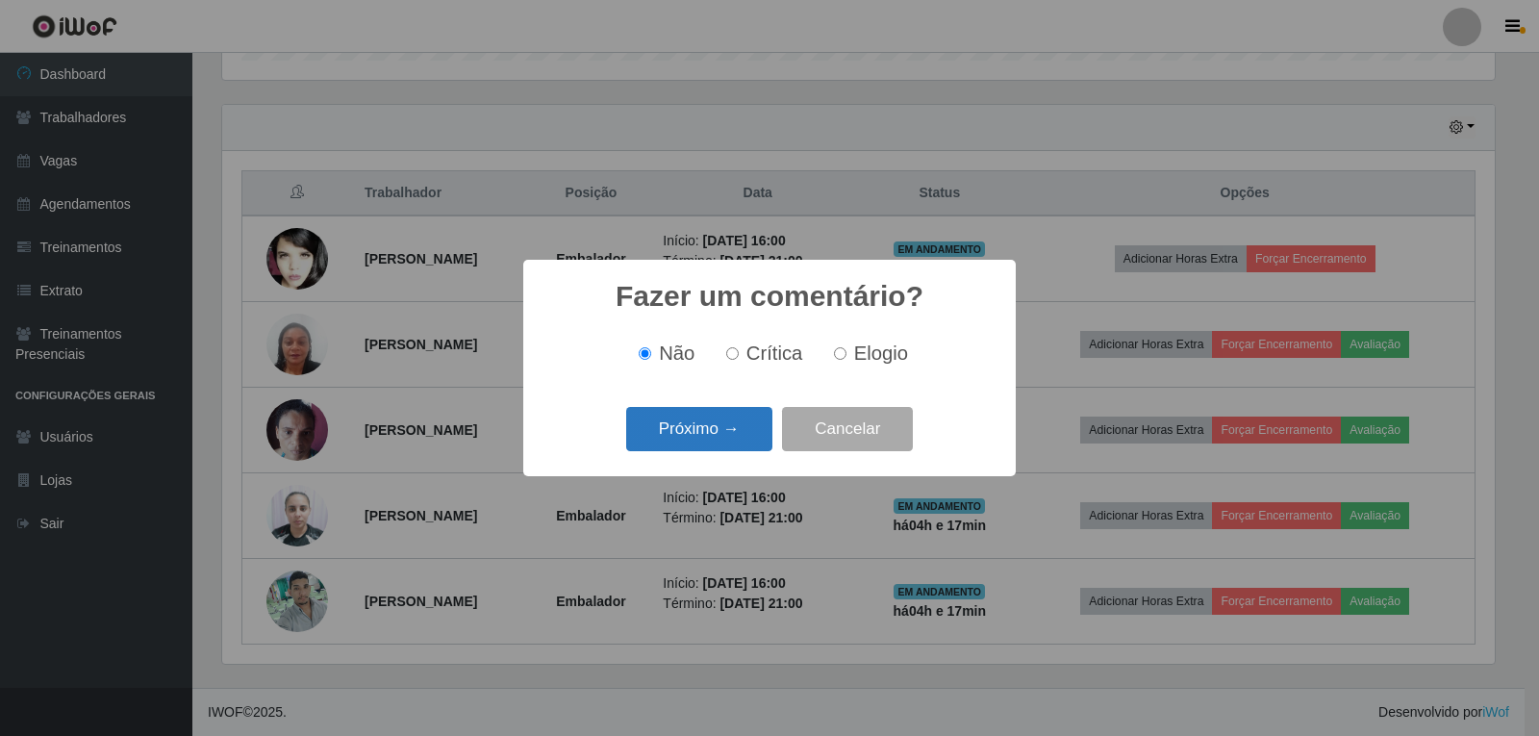
click at [731, 435] on button "Próximo →" at bounding box center [699, 429] width 146 height 45
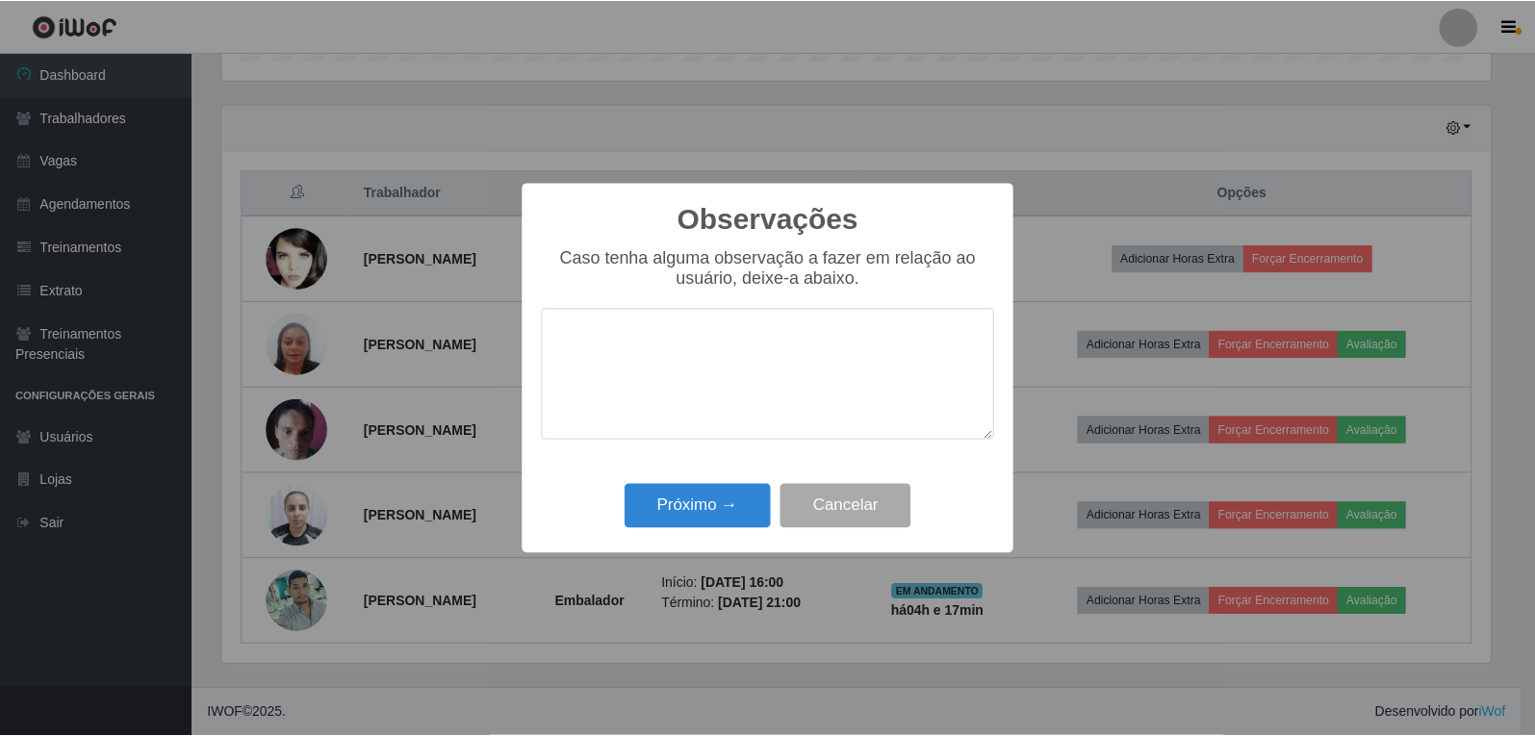
scroll to position [0, 0]
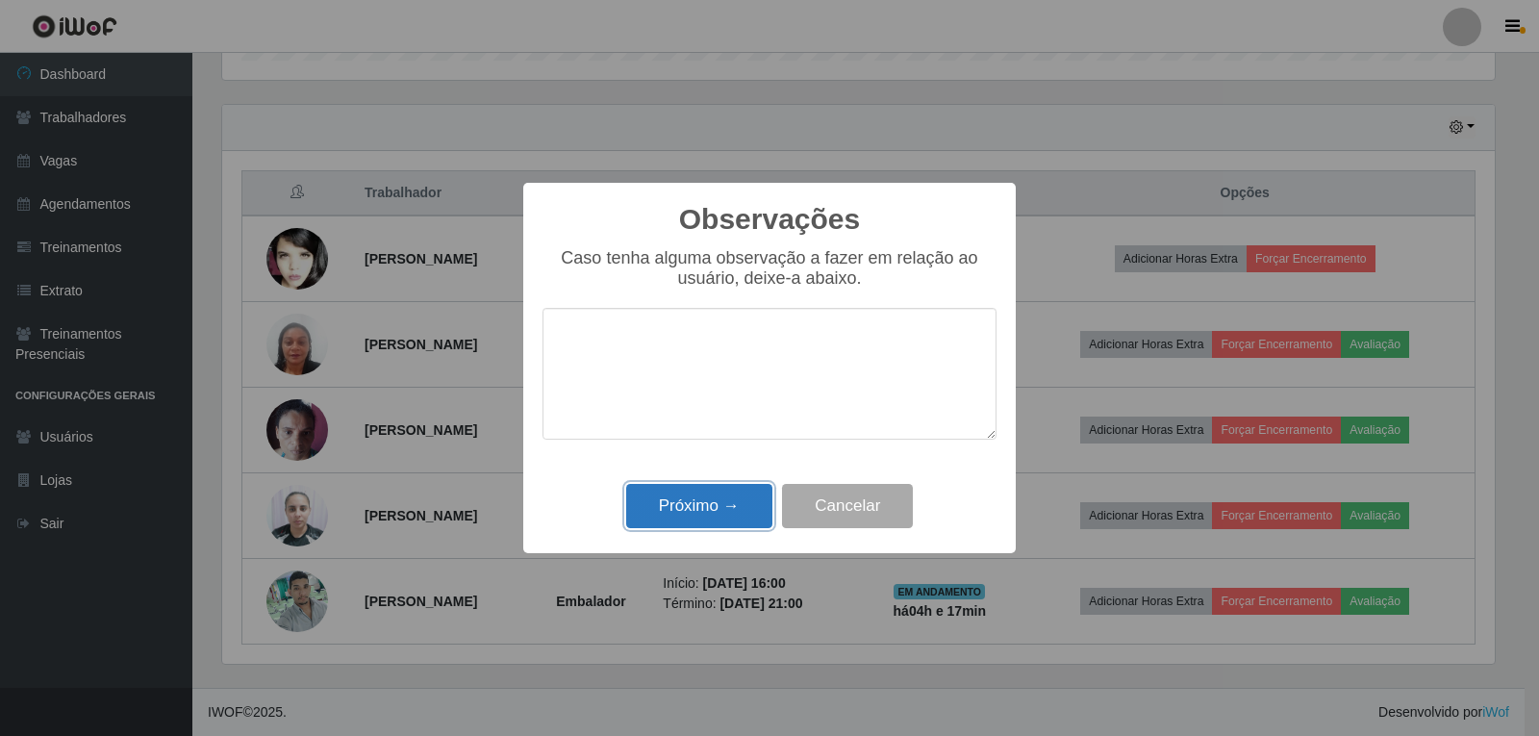
click at [734, 490] on button "Próximo →" at bounding box center [699, 506] width 146 height 45
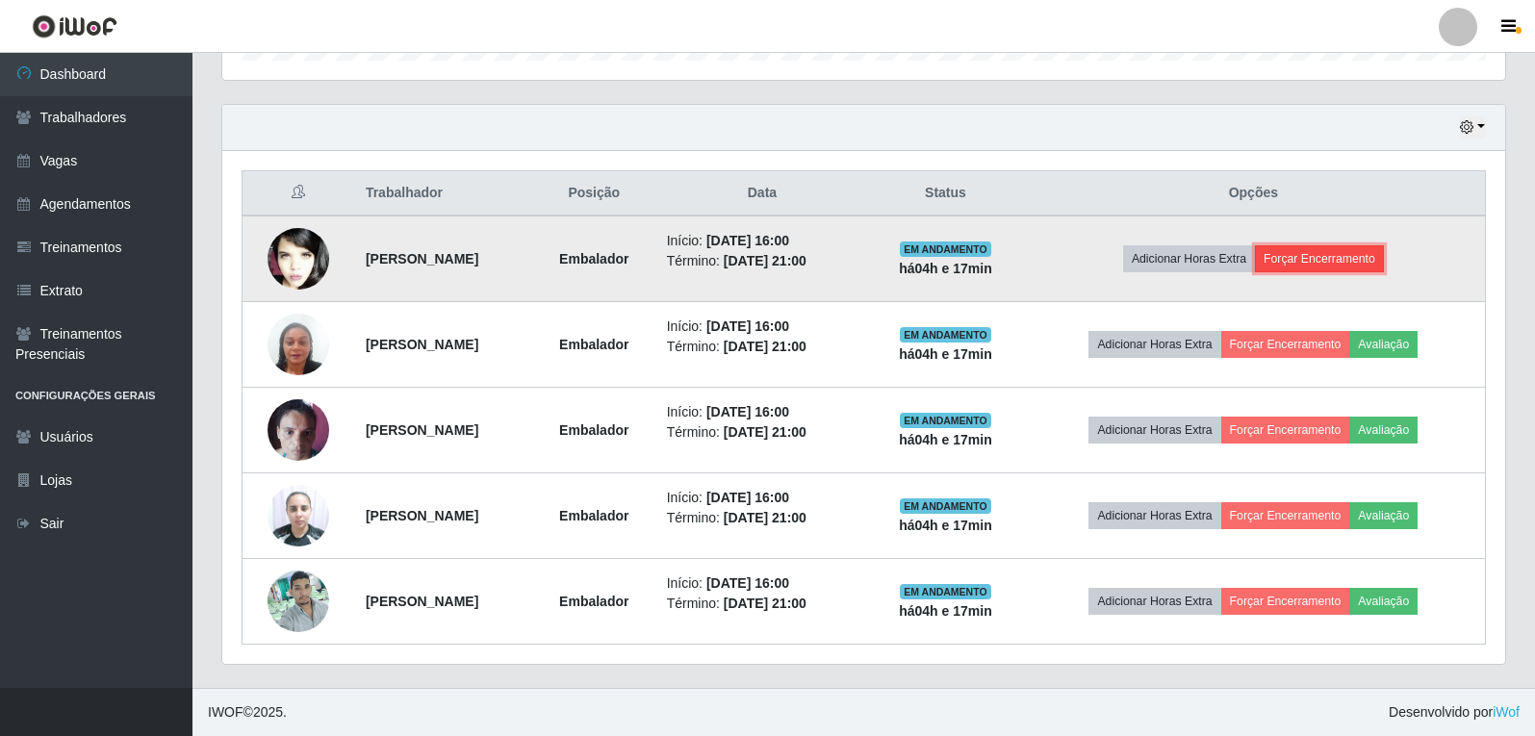
click at [1366, 265] on button "Forçar Encerramento" at bounding box center [1319, 258] width 129 height 27
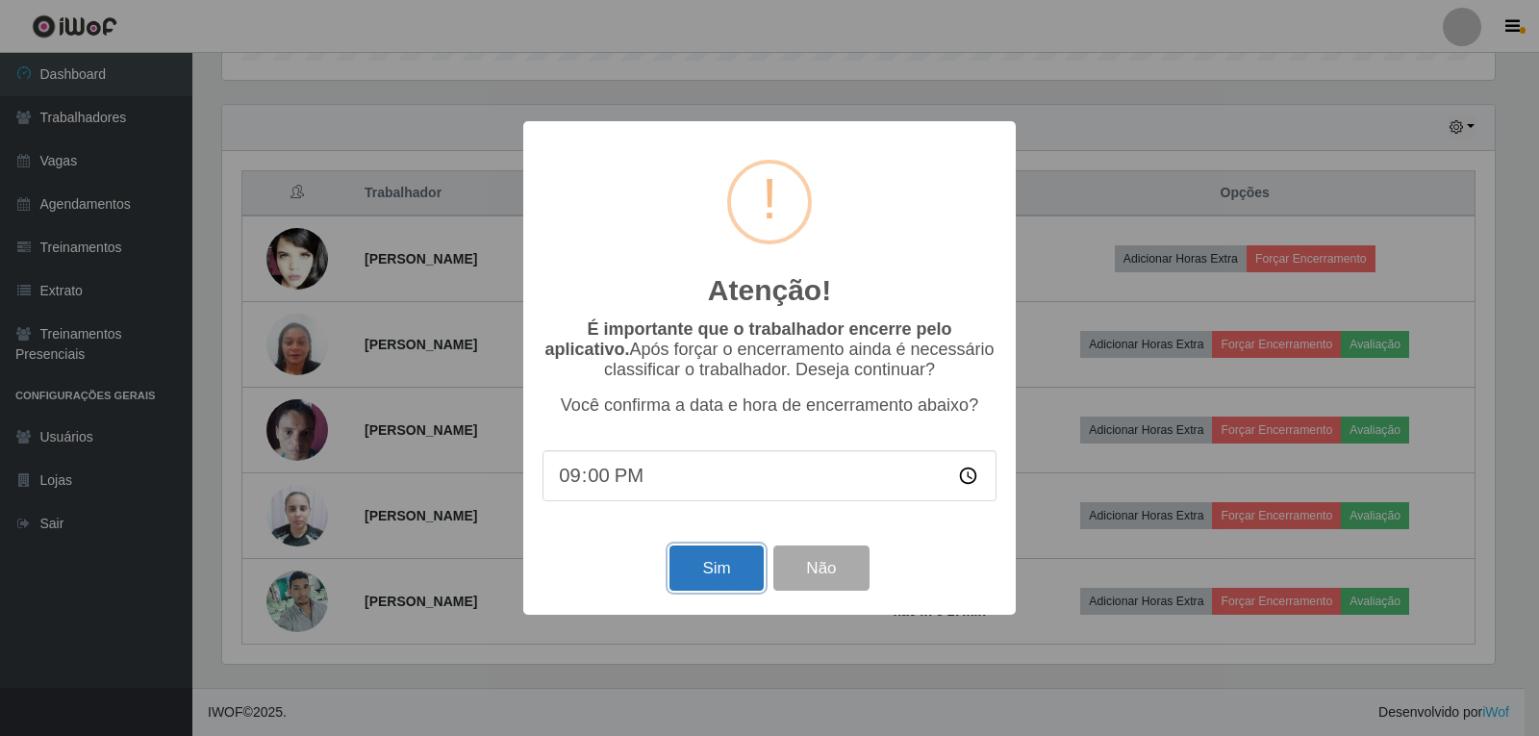
click at [737, 583] on button "Sim" at bounding box center [716, 568] width 93 height 45
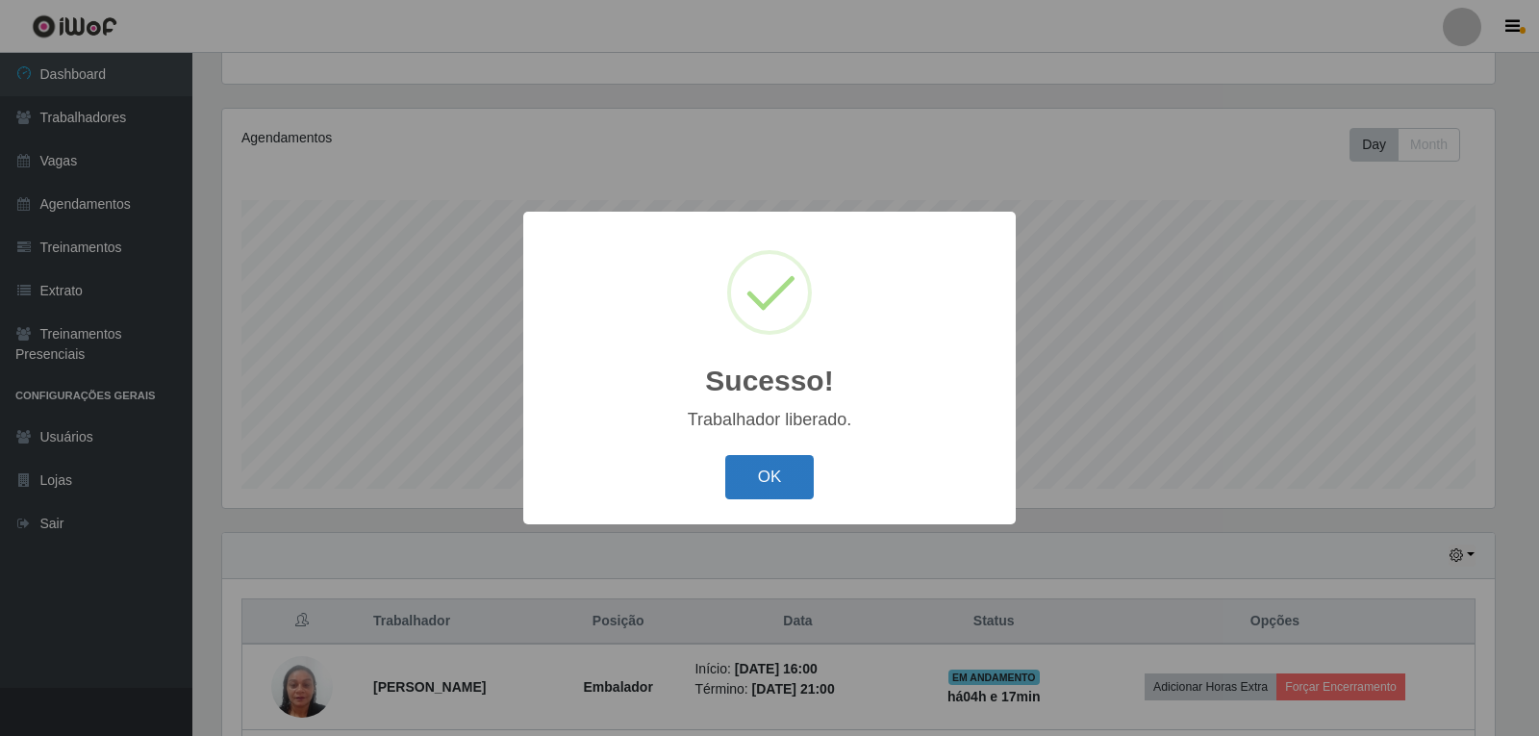
click at [771, 469] on button "OK" at bounding box center [769, 477] width 89 height 45
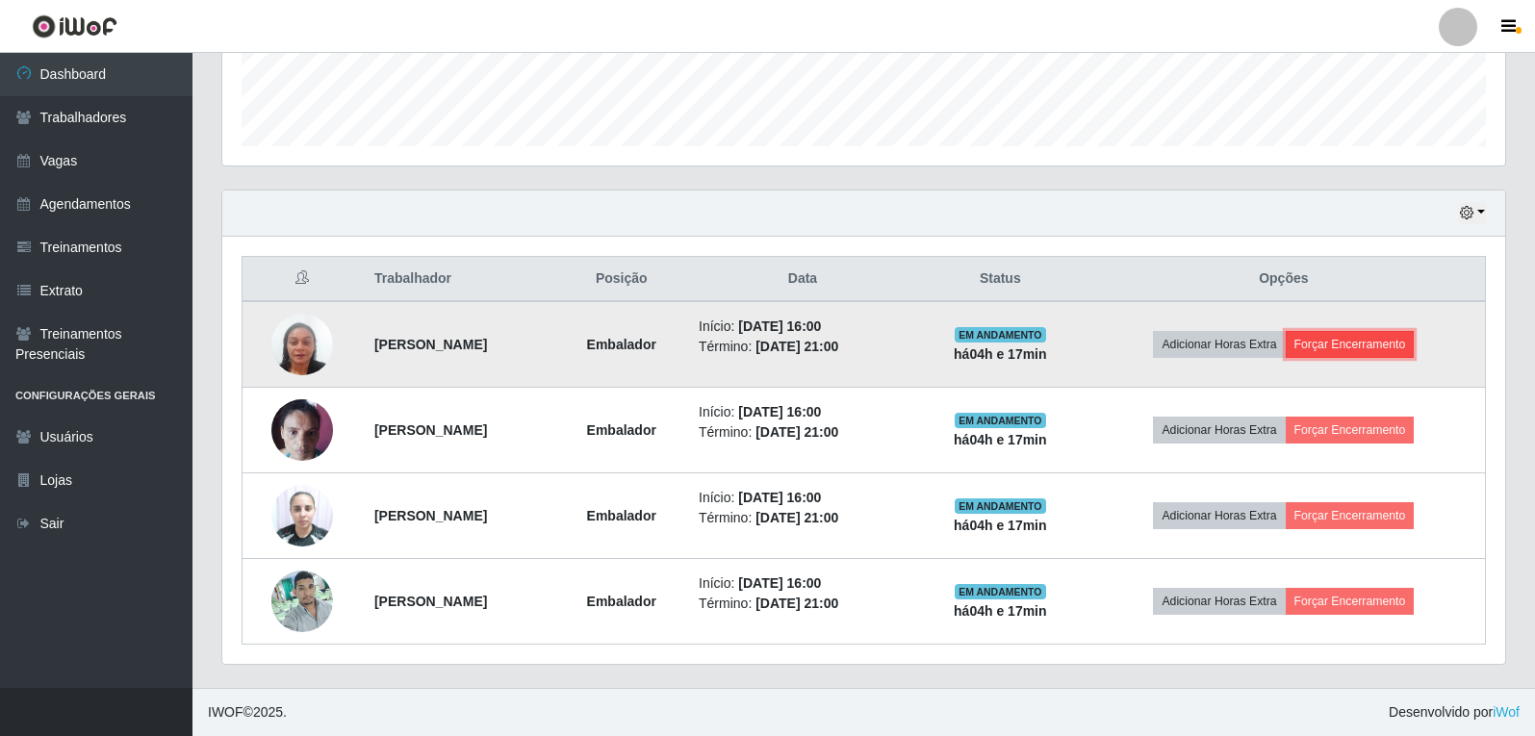
click at [1357, 342] on button "Forçar Encerramento" at bounding box center [1349, 344] width 129 height 27
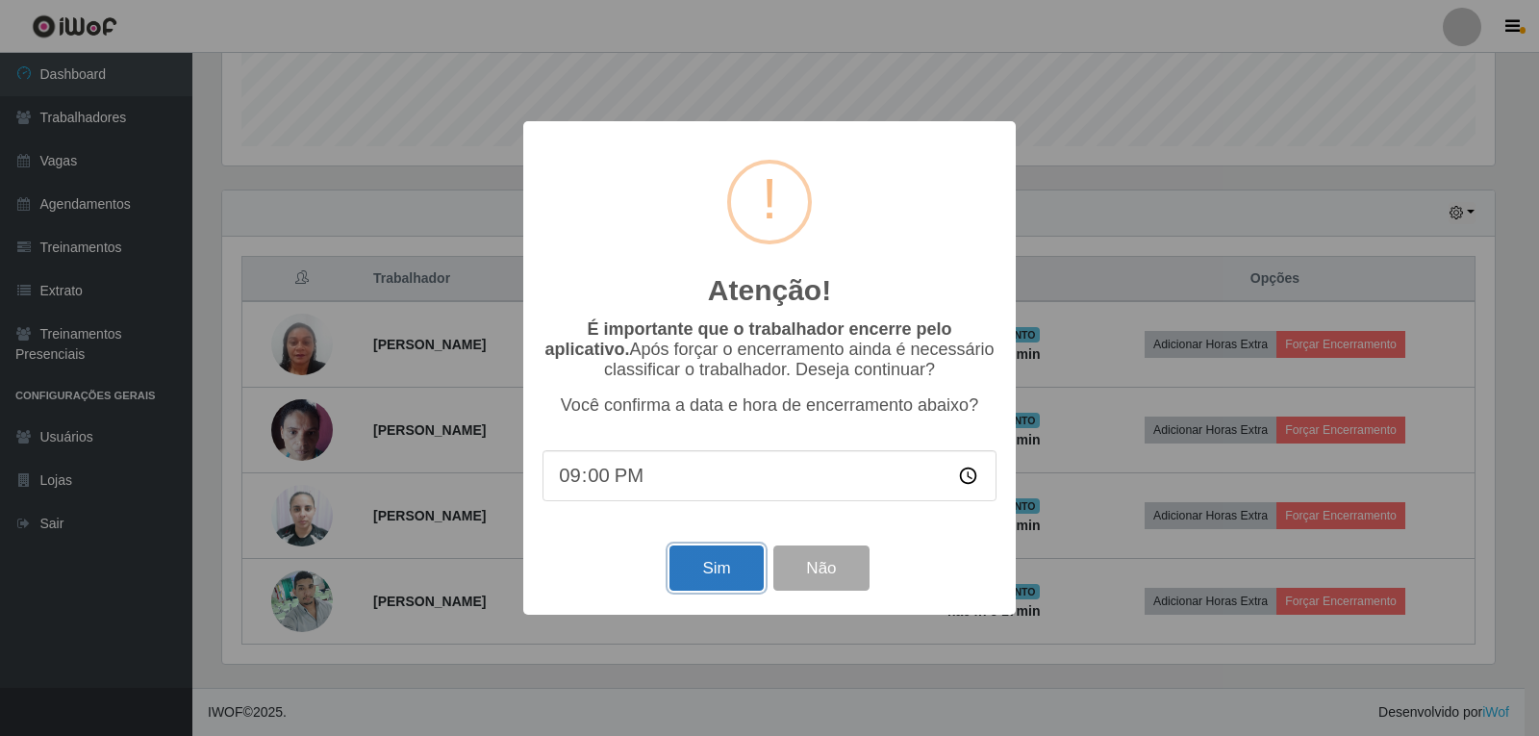
click at [713, 571] on button "Sim" at bounding box center [716, 568] width 93 height 45
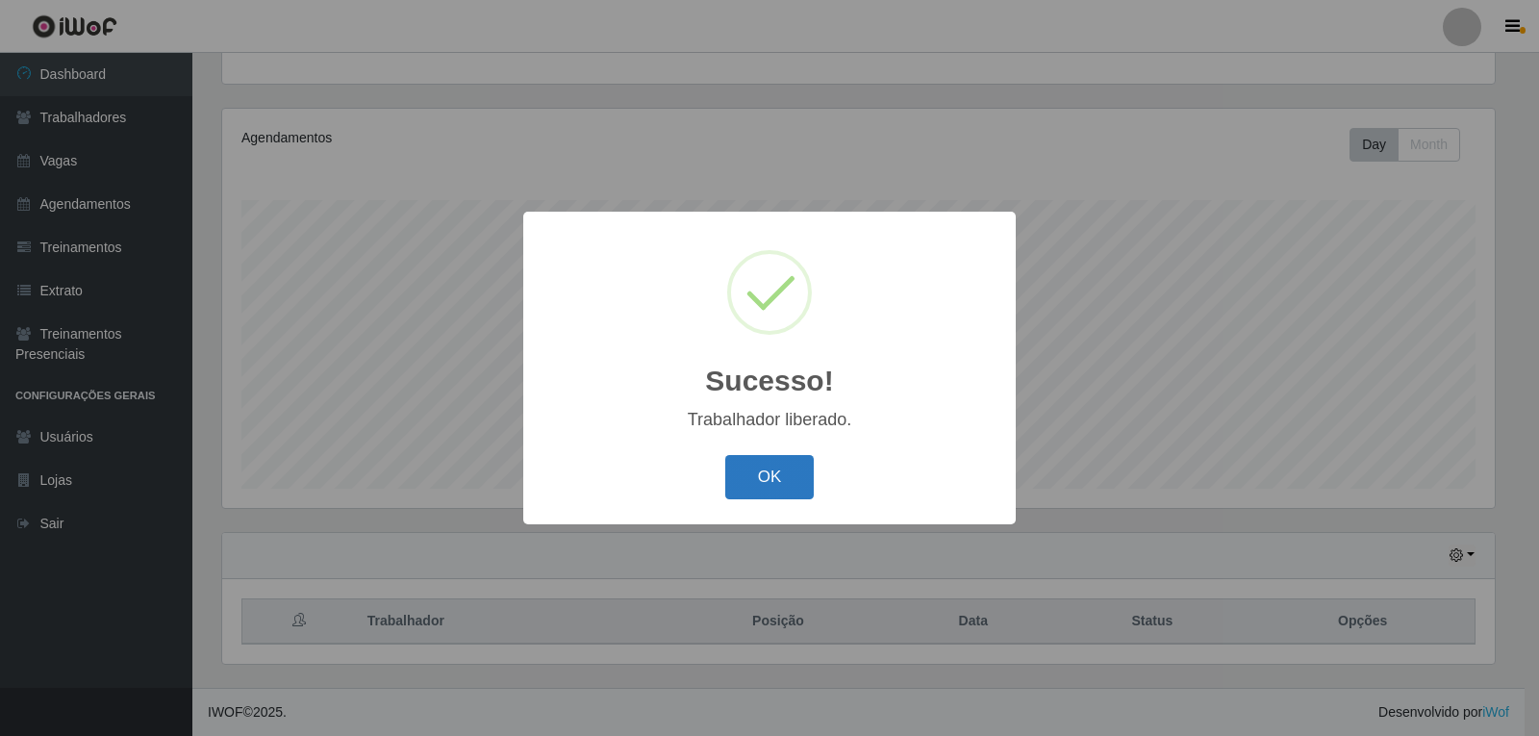
click at [756, 471] on button "OK" at bounding box center [769, 477] width 89 height 45
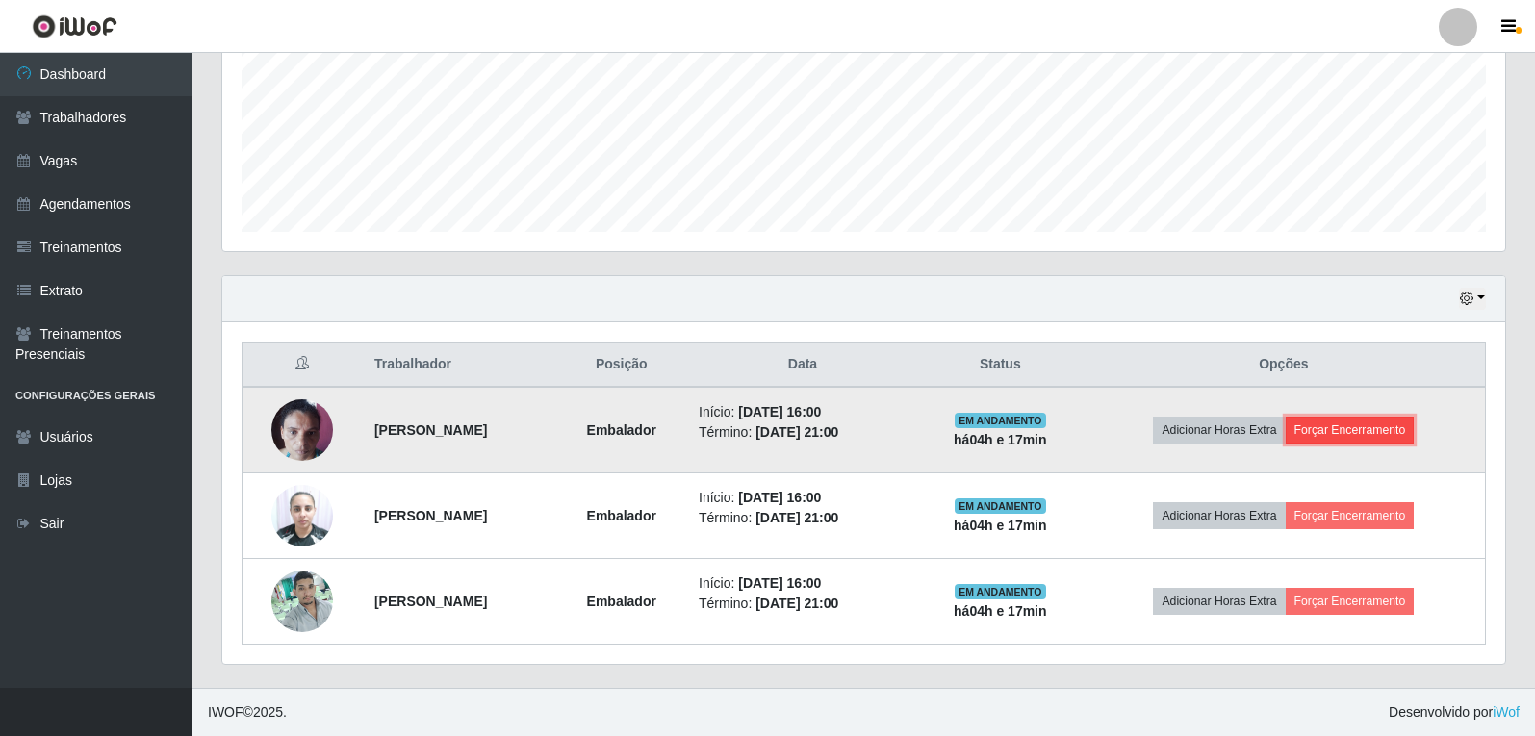
click at [1414, 425] on button "Forçar Encerramento" at bounding box center [1349, 430] width 129 height 27
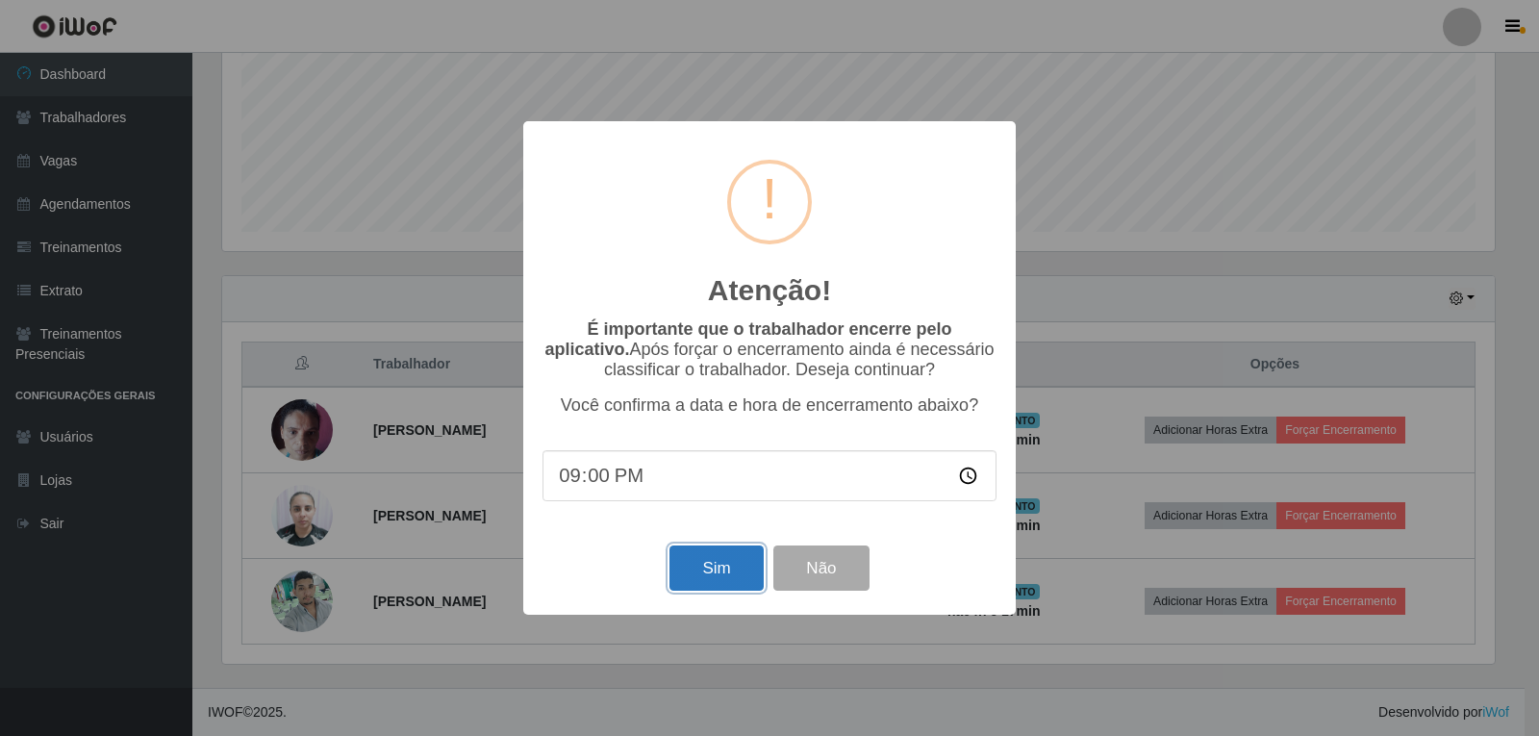
click at [745, 566] on button "Sim" at bounding box center [716, 568] width 93 height 45
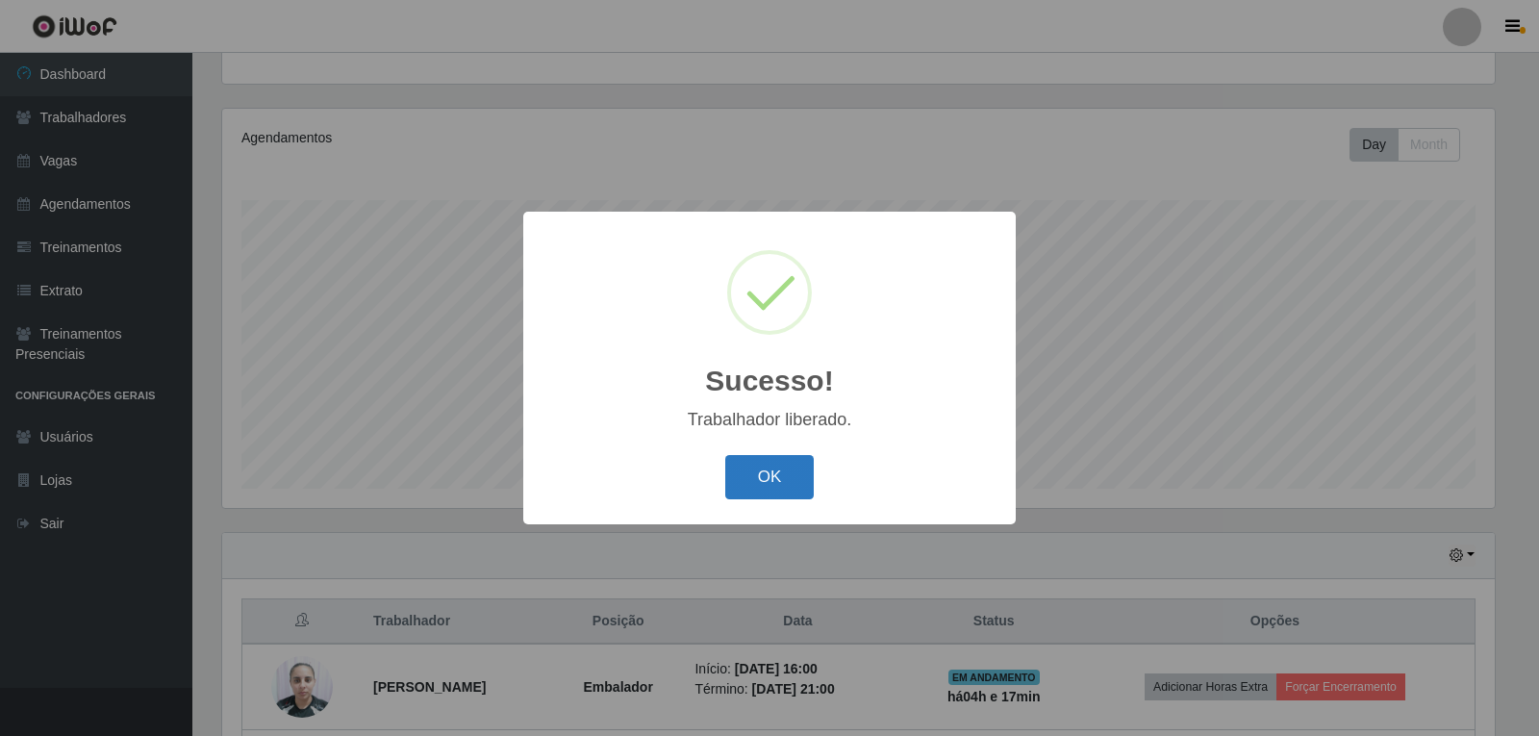
click at [786, 498] on div "OK Cancel" at bounding box center [770, 476] width 454 height 55
click at [786, 495] on button "OK" at bounding box center [769, 477] width 89 height 45
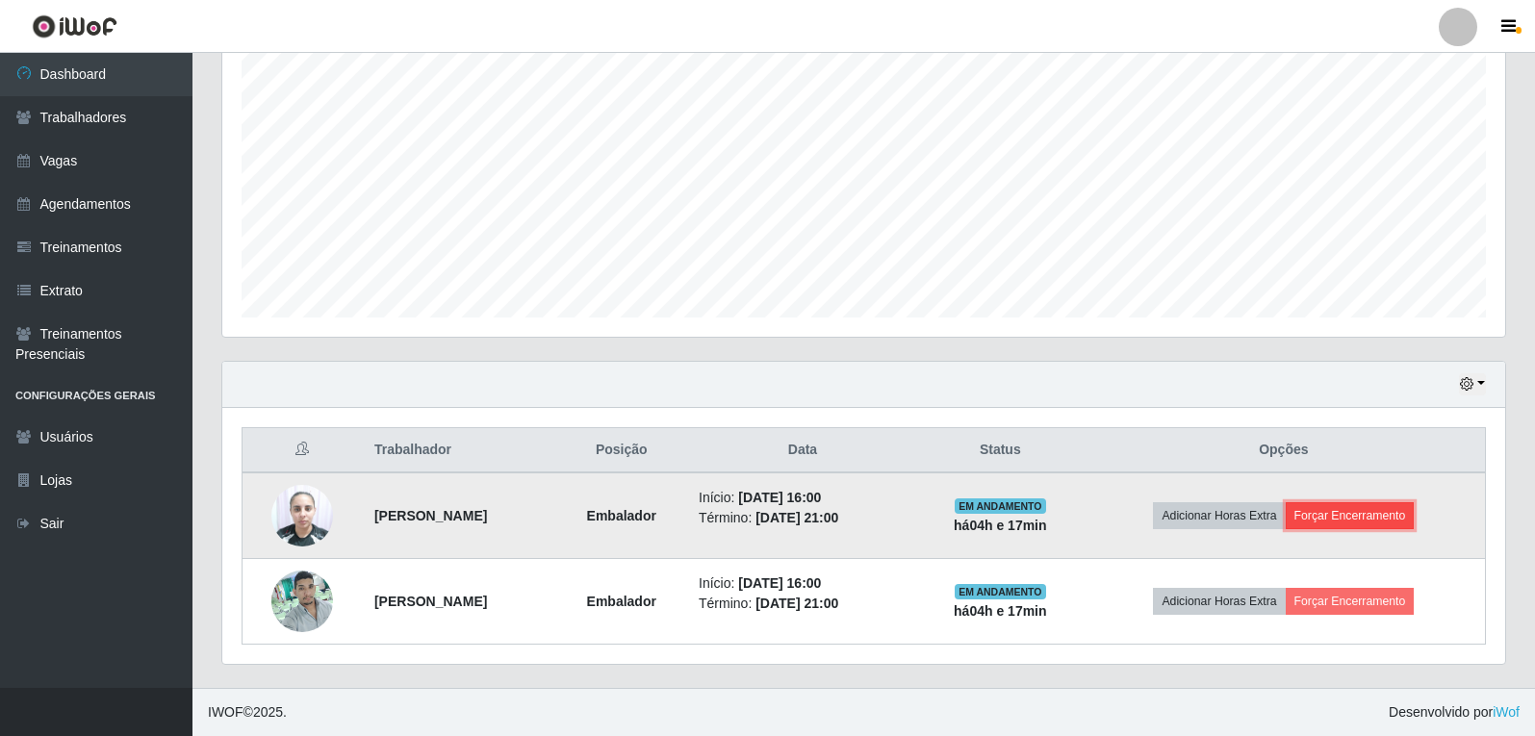
click at [1407, 519] on button "Forçar Encerramento" at bounding box center [1349, 515] width 129 height 27
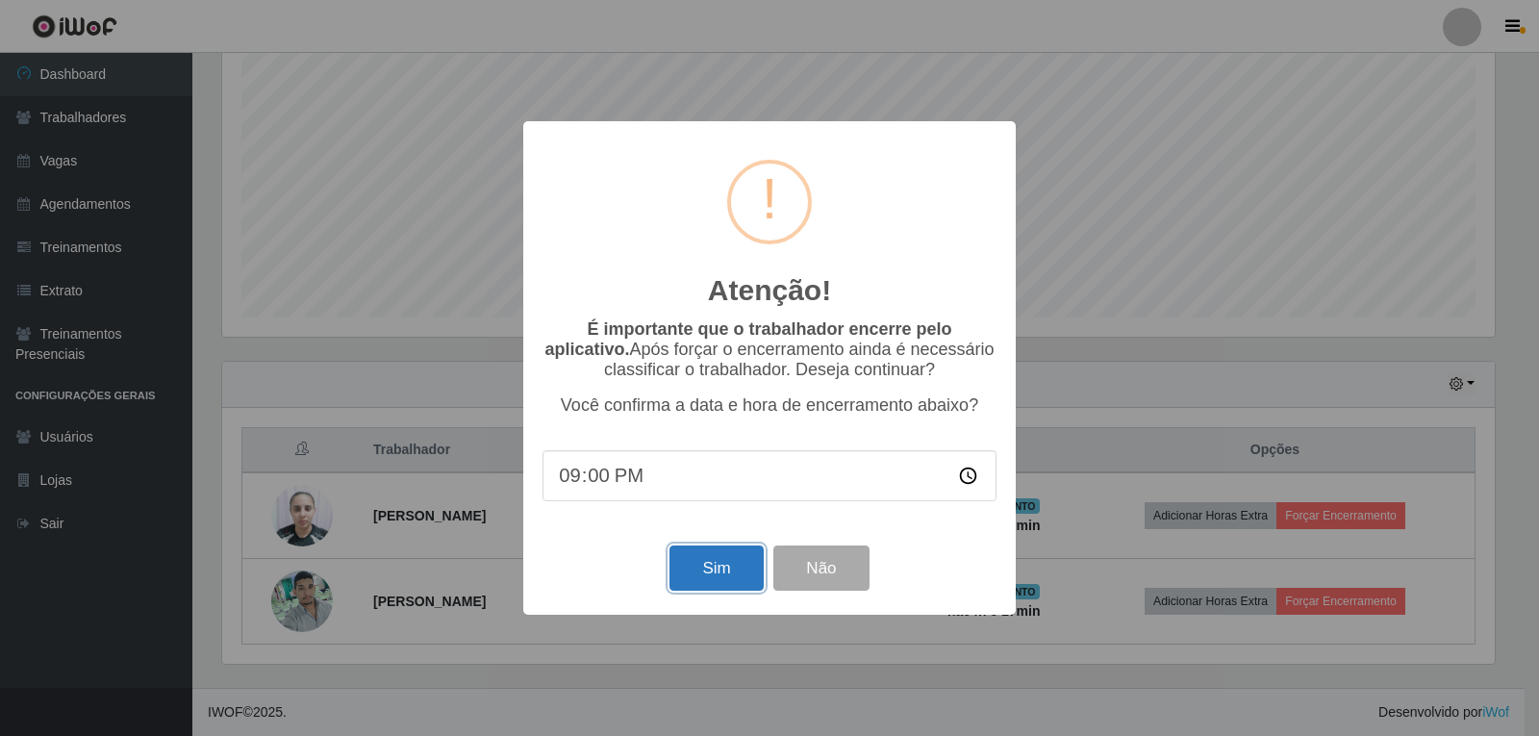
click at [676, 571] on button "Sim" at bounding box center [716, 568] width 93 height 45
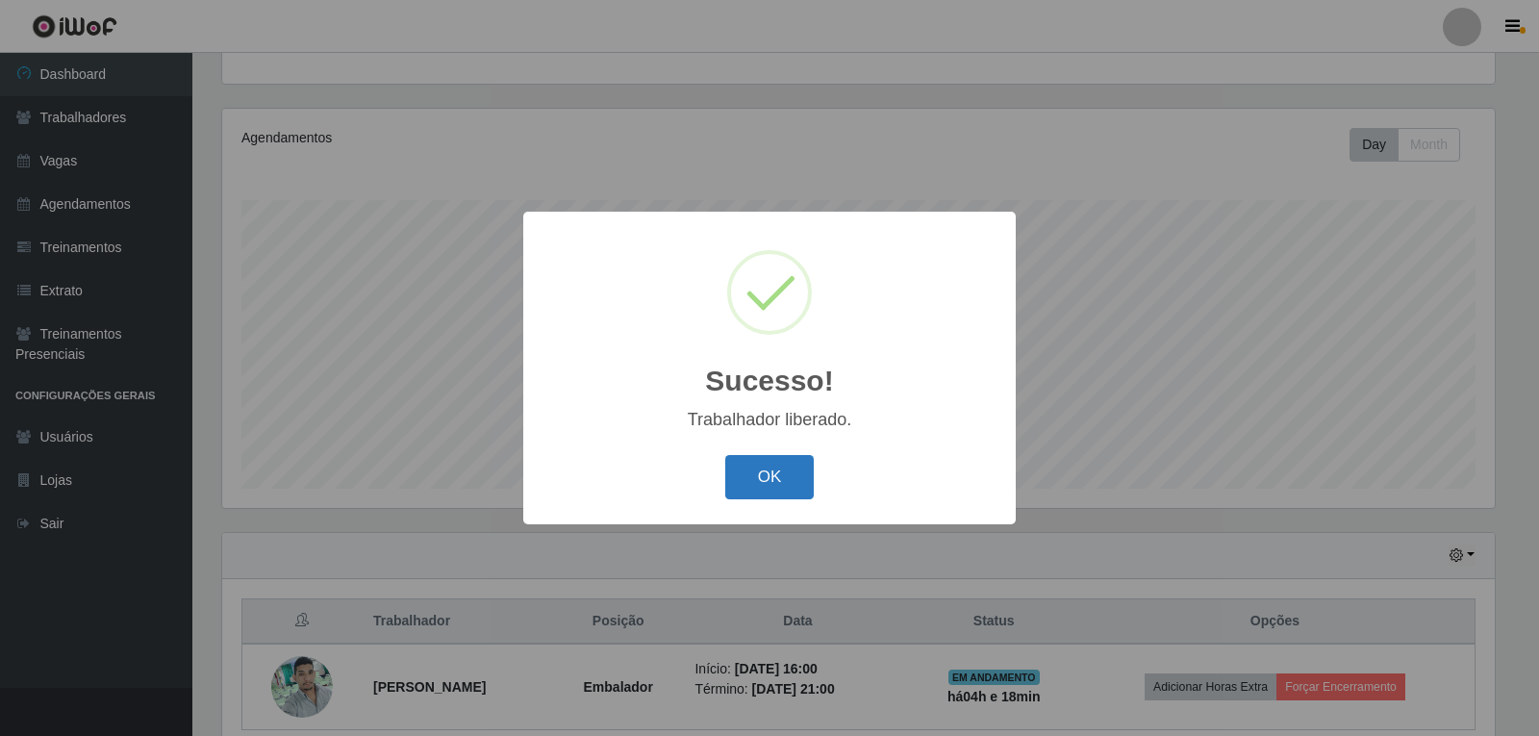
click at [764, 463] on button "OK" at bounding box center [769, 477] width 89 height 45
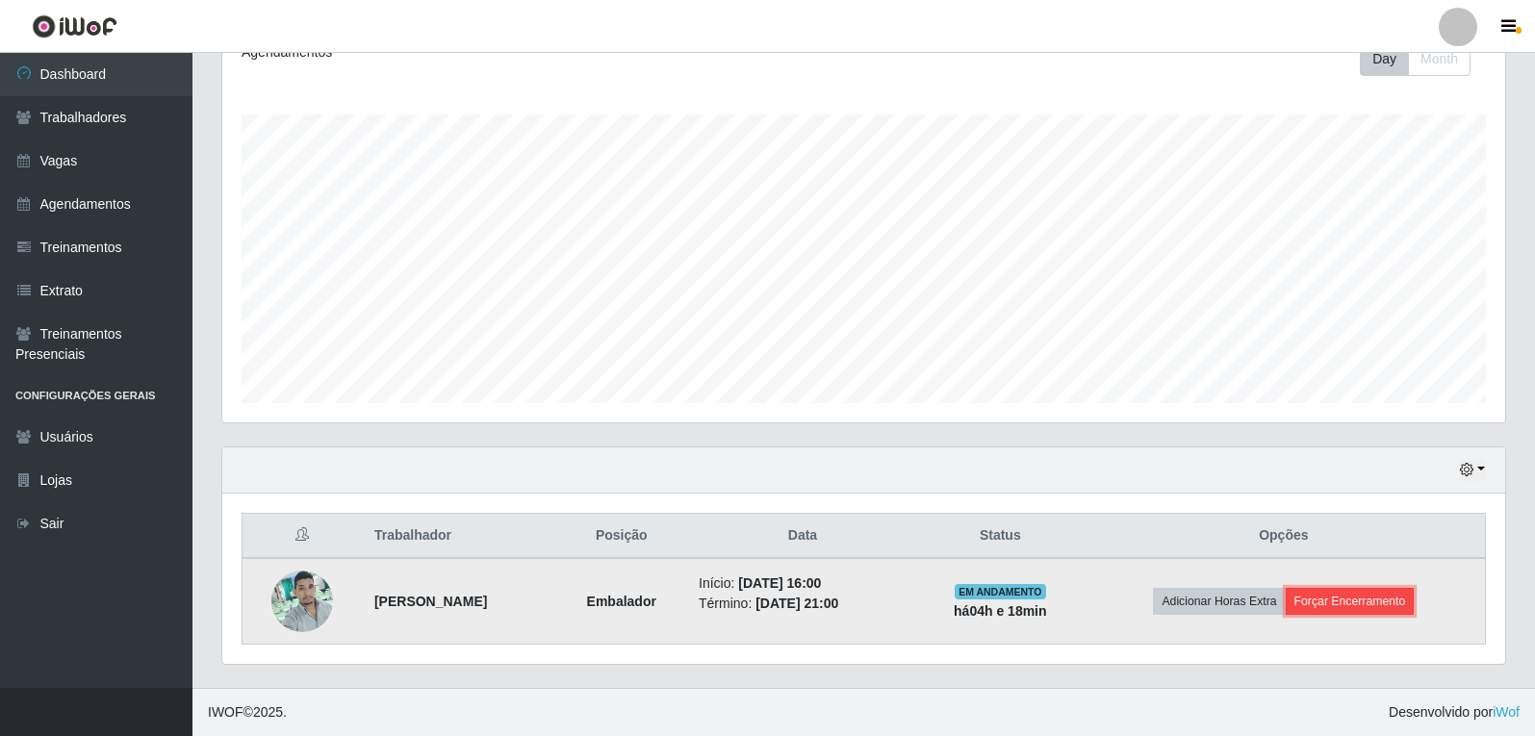
click at [1413, 590] on button "Forçar Encerramento" at bounding box center [1349, 601] width 129 height 27
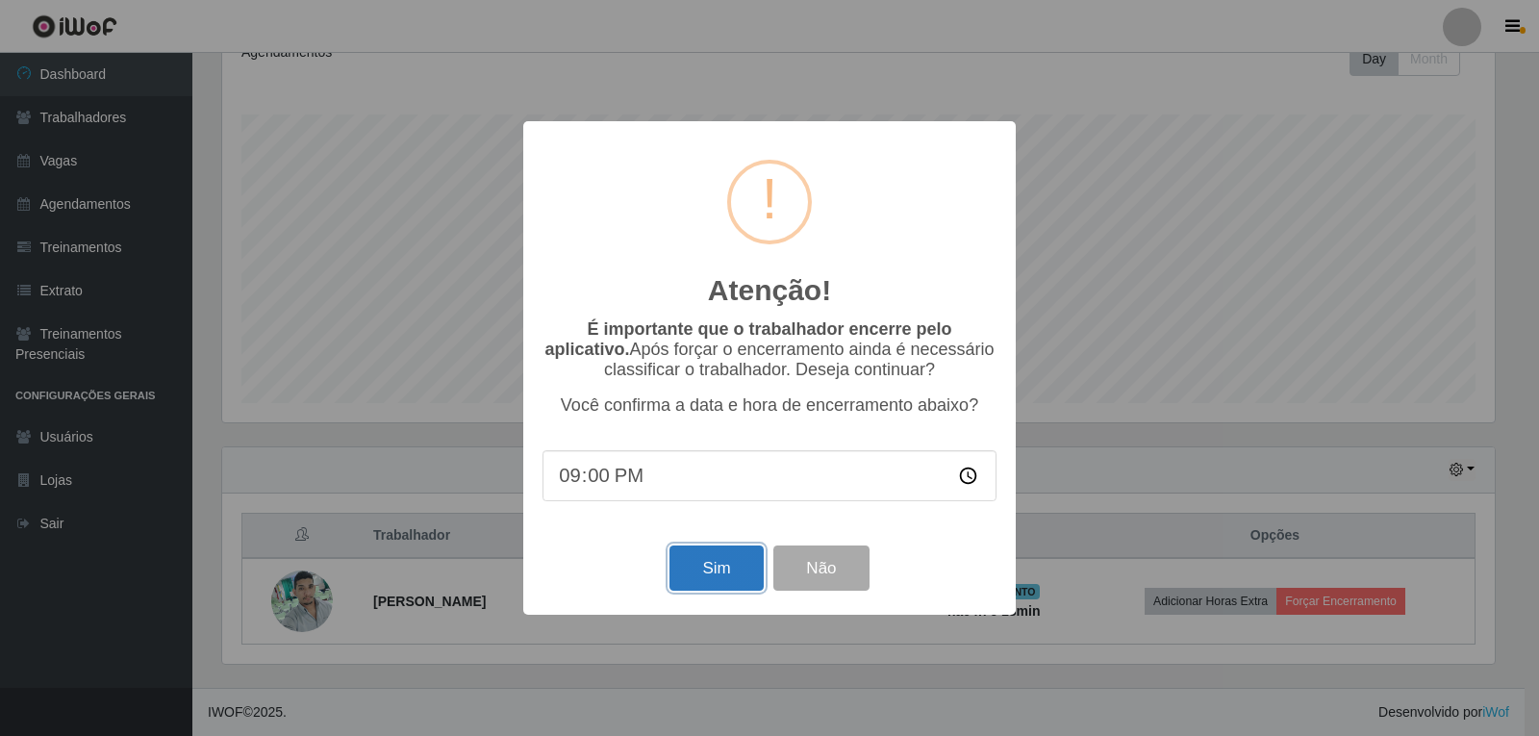
click at [706, 581] on button "Sim" at bounding box center [716, 568] width 93 height 45
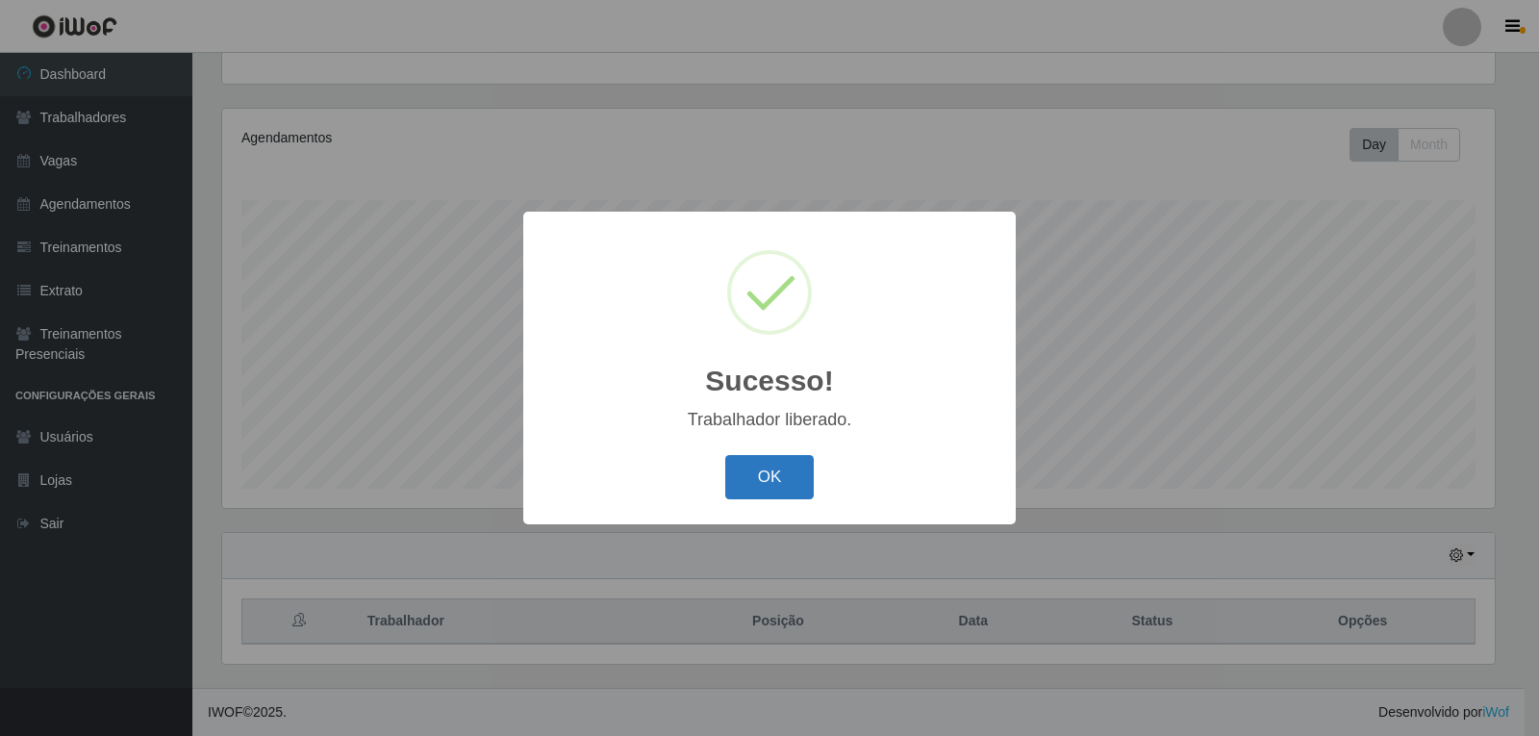
click at [769, 474] on button "OK" at bounding box center [769, 477] width 89 height 45
